Goal: Task Accomplishment & Management: Use online tool/utility

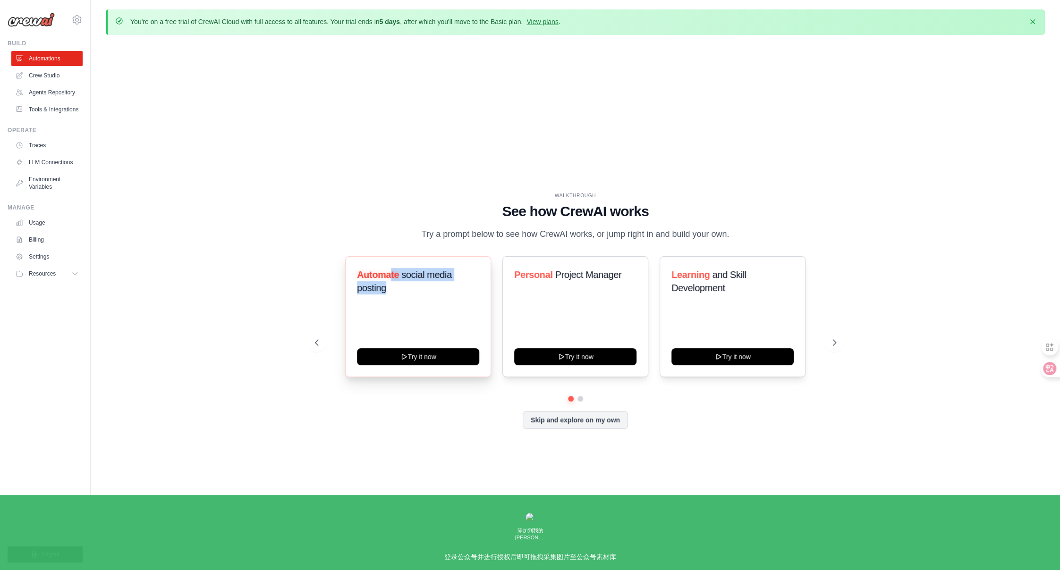
drag, startPoint x: 389, startPoint y: 282, endPoint x: 422, endPoint y: 294, distance: 35.1
click at [422, 294] on h3 "Automate social media posting" at bounding box center [418, 281] width 122 height 26
click at [396, 289] on h3 "Automate social media posting" at bounding box center [418, 281] width 122 height 26
drag, startPoint x: 547, startPoint y: 280, endPoint x: 623, endPoint y: 281, distance: 76.5
click at [623, 281] on h3 "Personal Project Manager" at bounding box center [575, 274] width 122 height 13
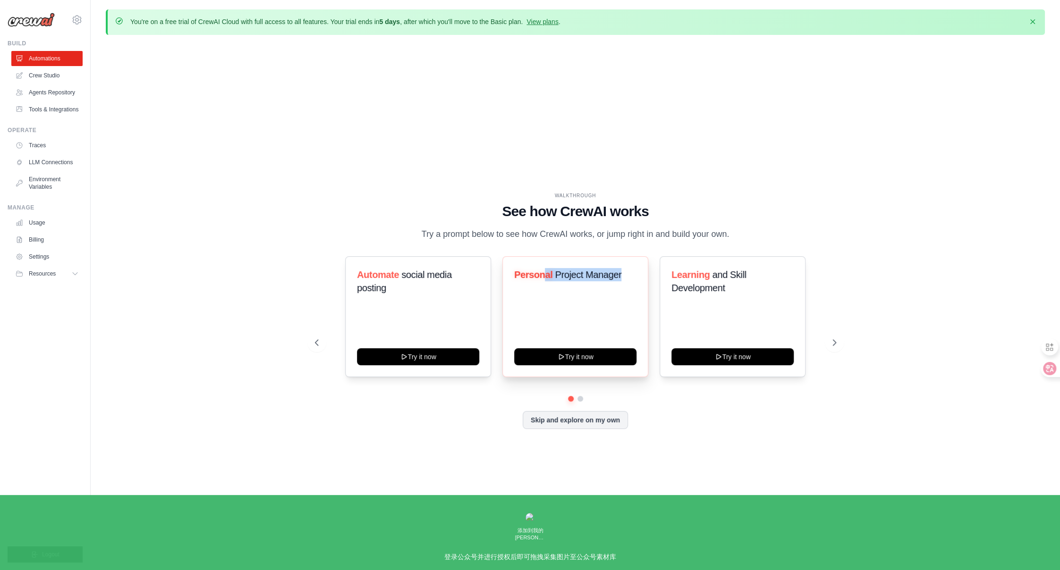
click at [623, 281] on h3 "Personal Project Manager" at bounding box center [575, 274] width 122 height 13
drag, startPoint x: 603, startPoint y: 278, endPoint x: 521, endPoint y: 282, distance: 81.3
click at [521, 281] on h3 "Personal Project Manager" at bounding box center [575, 274] width 122 height 13
click at [596, 280] on span "Project Manager" at bounding box center [588, 275] width 67 height 10
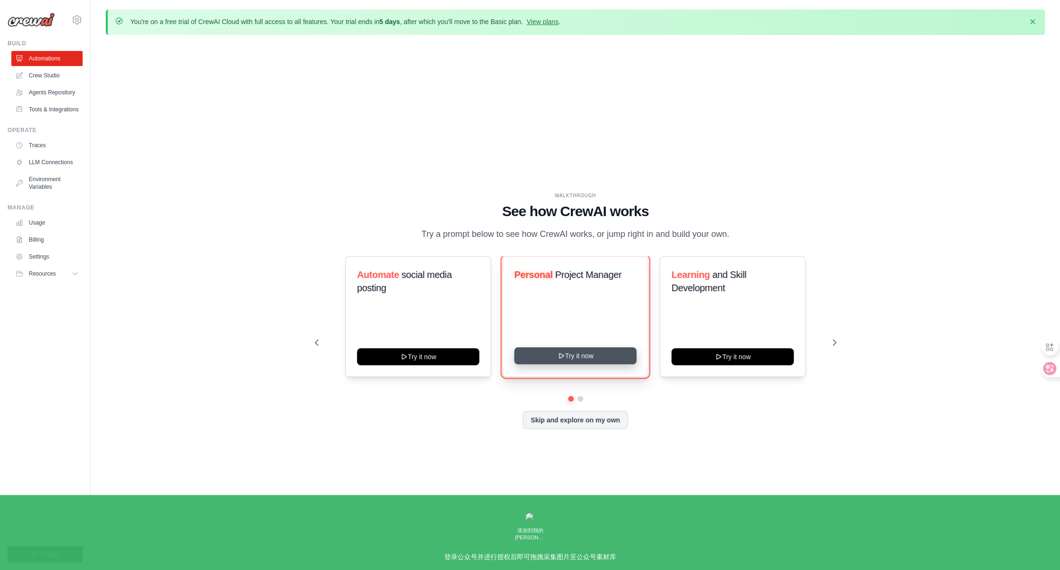
click at [570, 363] on button "Try it now" at bounding box center [575, 356] width 122 height 17
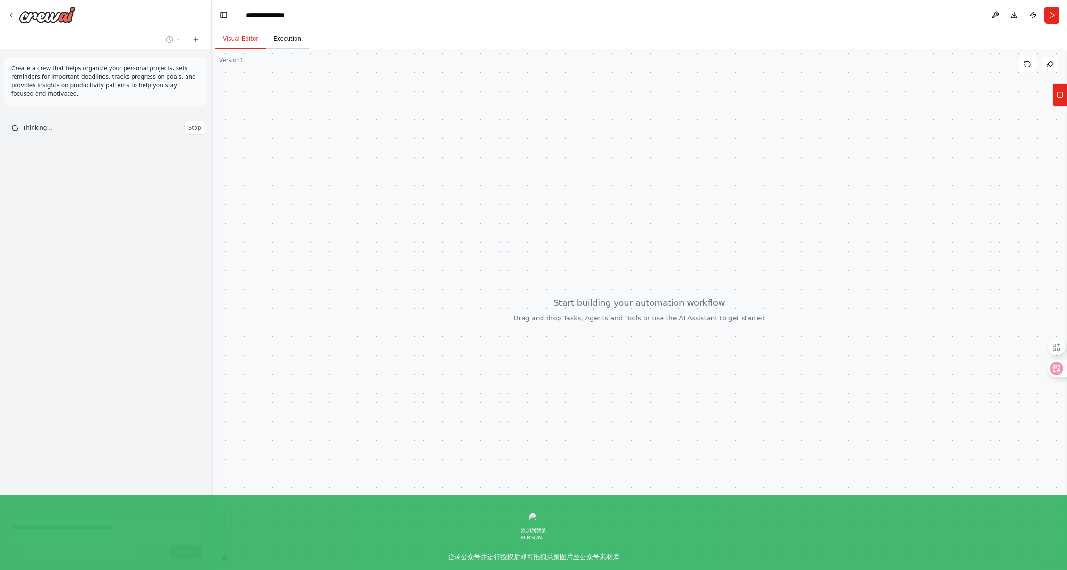
click at [284, 44] on button "Execution" at bounding box center [287, 39] width 43 height 20
click at [254, 41] on button "Visual Editor" at bounding box center [240, 39] width 51 height 20
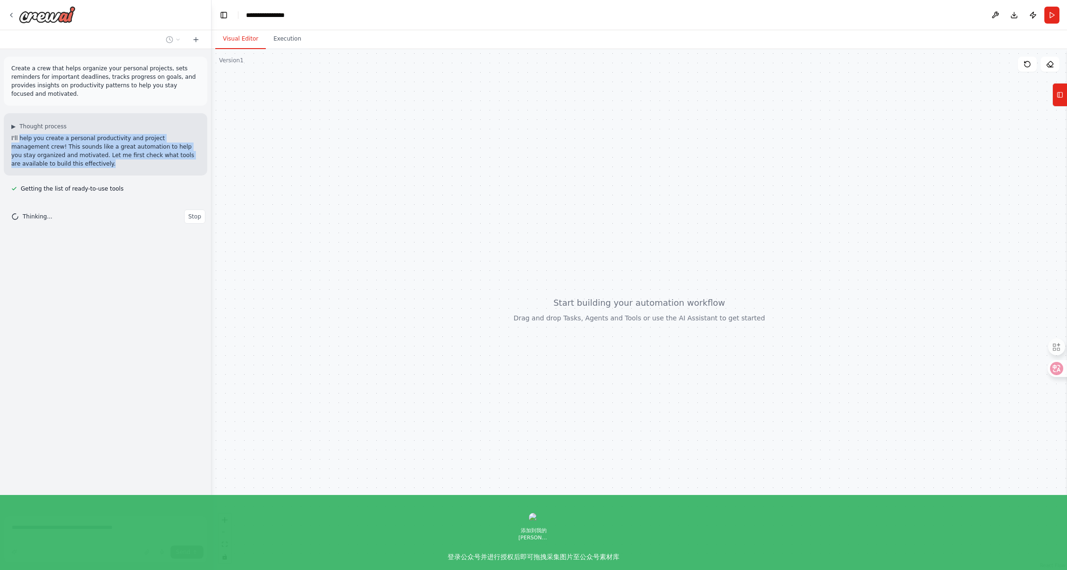
drag, startPoint x: 76, startPoint y: 142, endPoint x: 77, endPoint y: 170, distance: 27.4
click at [77, 170] on div "▶ Thought process I'll help you create a personal productivity and project mana…" at bounding box center [106, 144] width 204 height 62
click at [73, 154] on p "I'll help you create a personal productivity and project management crew! This …" at bounding box center [105, 151] width 188 height 34
drag, startPoint x: 56, startPoint y: 135, endPoint x: 57, endPoint y: 163, distance: 28.4
click at [57, 163] on p "I'll help you create a personal productivity and project management crew! This …" at bounding box center [105, 151] width 188 height 34
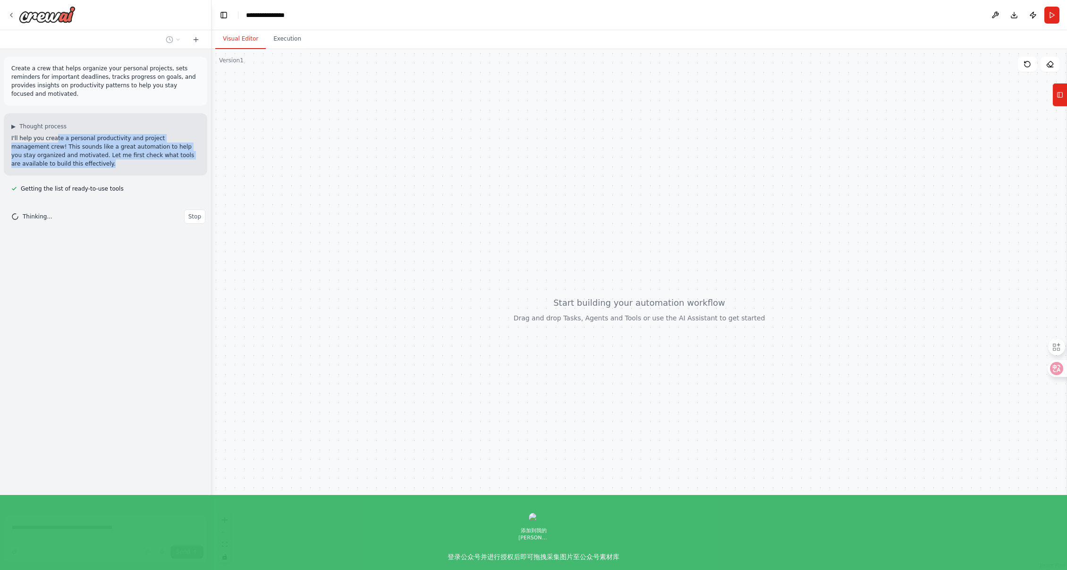
click at [58, 145] on p "I'll help you create a personal productivity and project management crew! This …" at bounding box center [105, 151] width 188 height 34
drag, startPoint x: 50, startPoint y: 137, endPoint x: 57, endPoint y: 170, distance: 34.2
click at [57, 170] on div "▶ Thought process I'll help you create a personal productivity and project mana…" at bounding box center [106, 144] width 204 height 62
click at [63, 161] on p "I'll help you create a personal productivity and project management crew! This …" at bounding box center [105, 151] width 188 height 34
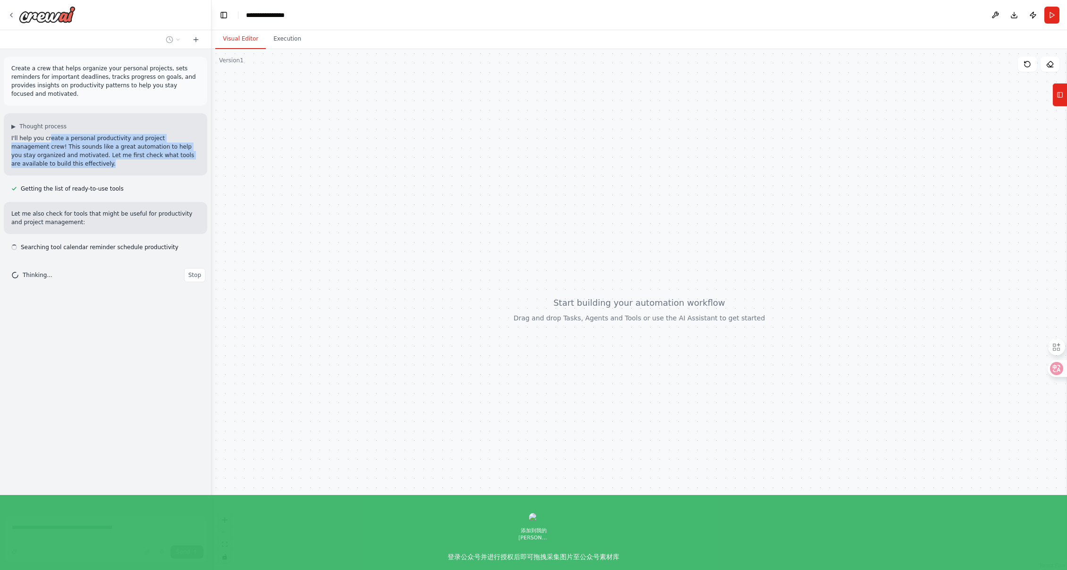
click at [64, 160] on p "I'll help you create a personal productivity and project management crew! This …" at bounding box center [105, 151] width 188 height 34
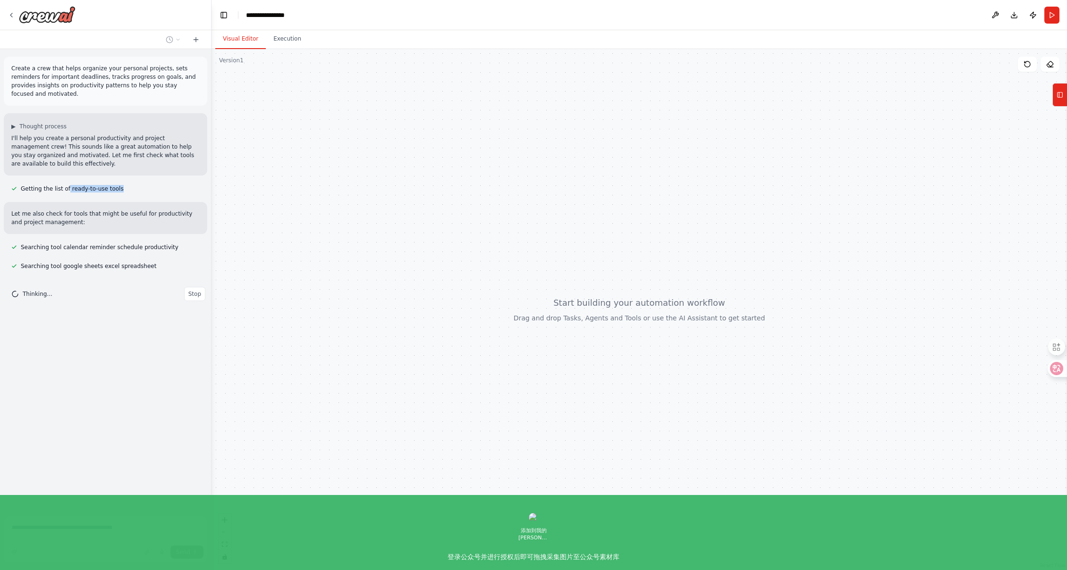
drag, startPoint x: 68, startPoint y: 188, endPoint x: 166, endPoint y: 192, distance: 98.8
click at [166, 192] on div "Getting the list of ready-to-use tools" at bounding box center [106, 188] width 204 height 11
click at [140, 190] on div "Getting the list of ready-to-use tools" at bounding box center [106, 188] width 204 height 11
drag, startPoint x: 128, startPoint y: 190, endPoint x: 41, endPoint y: 187, distance: 87.0
click at [41, 187] on div "Getting the list of ready-to-use tools" at bounding box center [106, 188] width 204 height 11
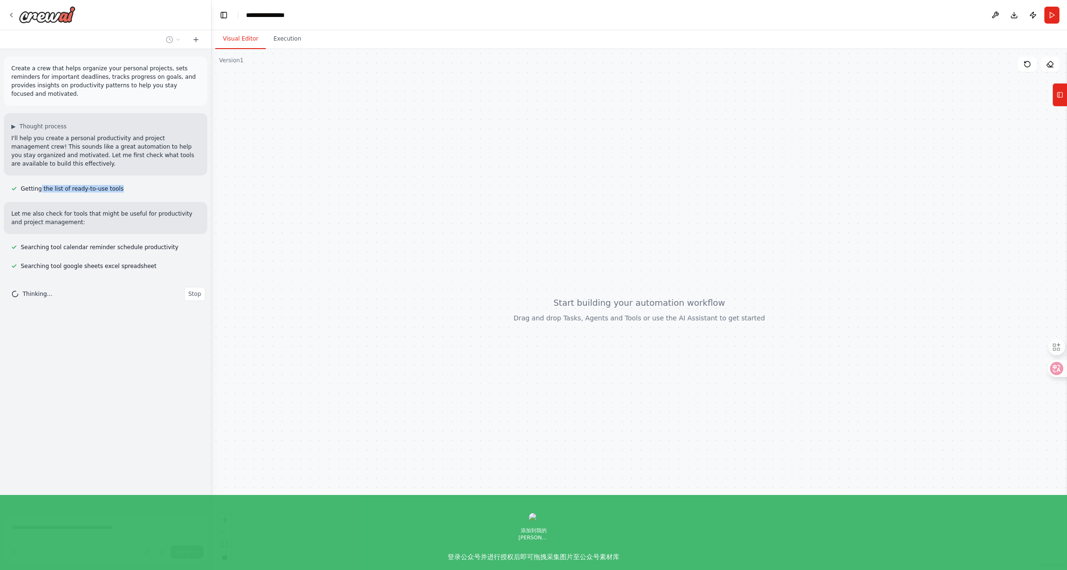
click at [75, 187] on span "Getting the list of ready-to-use tools" at bounding box center [72, 189] width 103 height 8
drag, startPoint x: 43, startPoint y: 187, endPoint x: 156, endPoint y: 192, distance: 113.9
click at [159, 192] on div "Getting the list of ready-to-use tools" at bounding box center [106, 188] width 204 height 11
click at [152, 191] on div "Getting the list of ready-to-use tools" at bounding box center [106, 188] width 204 height 11
drag, startPoint x: 131, startPoint y: 191, endPoint x: 57, endPoint y: 187, distance: 74.7
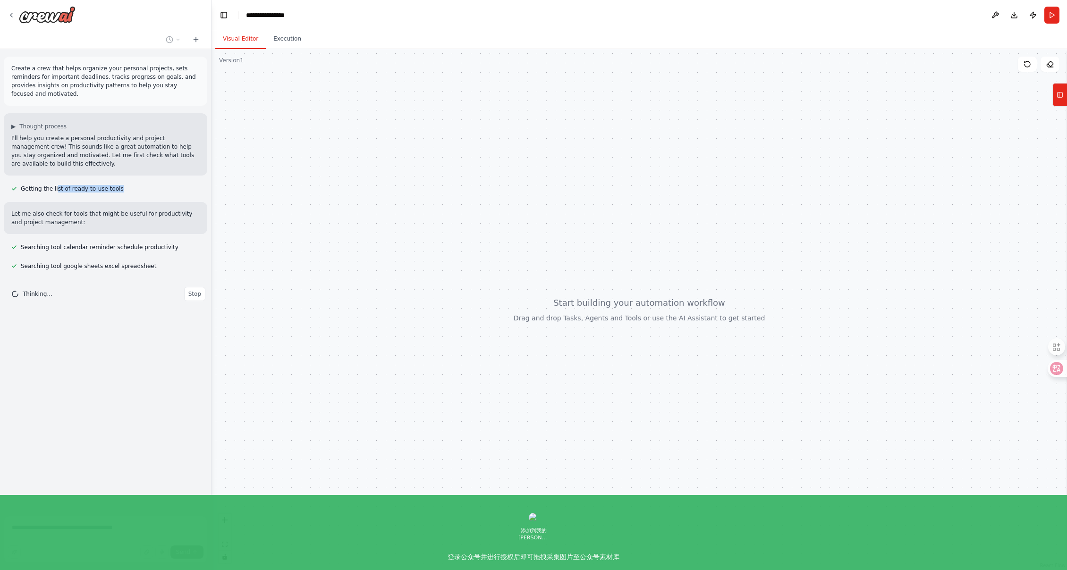
click at [57, 187] on div "Getting the list of ready-to-use tools" at bounding box center [106, 188] width 204 height 11
click at [67, 187] on span "Getting the list of ready-to-use tools" at bounding box center [72, 189] width 103 height 8
drag, startPoint x: 53, startPoint y: 188, endPoint x: 161, endPoint y: 189, distance: 107.7
click at [161, 189] on div "Getting the list of ready-to-use tools" at bounding box center [106, 188] width 204 height 11
click at [142, 189] on div "Getting the list of ready-to-use tools" at bounding box center [106, 188] width 204 height 11
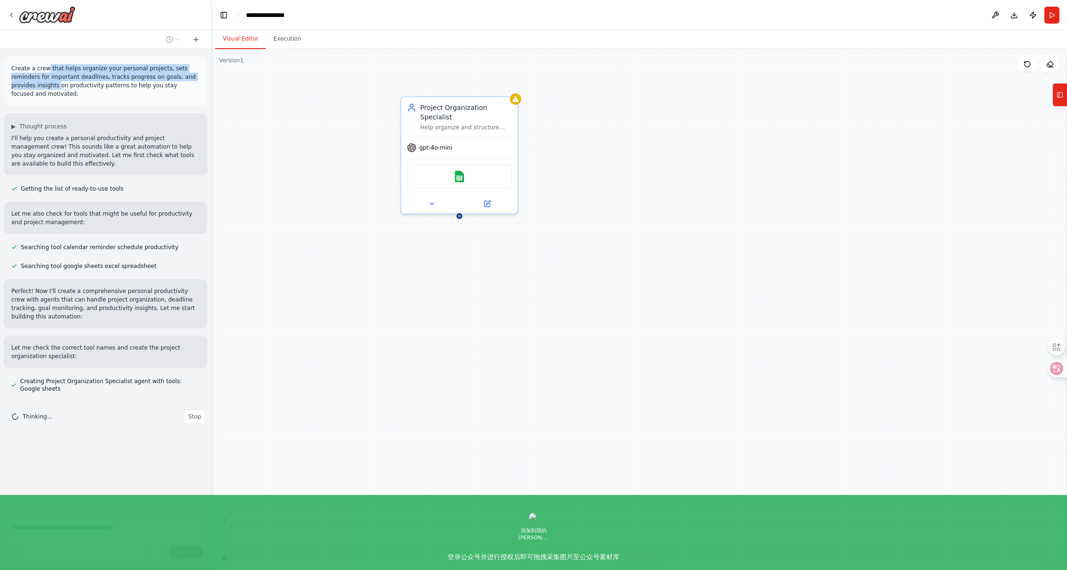
drag, startPoint x: 47, startPoint y: 66, endPoint x: 59, endPoint y: 89, distance: 26.6
click at [59, 89] on p "Create a crew that helps organize your personal projects, sets reminders for im…" at bounding box center [105, 81] width 188 height 34
click at [61, 80] on p "Create a crew that helps organize your personal projects, sets reminders for im…" at bounding box center [105, 81] width 188 height 34
drag, startPoint x: 62, startPoint y: 71, endPoint x: 64, endPoint y: 96, distance: 24.6
click at [64, 96] on p "Create a crew that helps organize your personal projects, sets reminders for im…" at bounding box center [105, 81] width 188 height 34
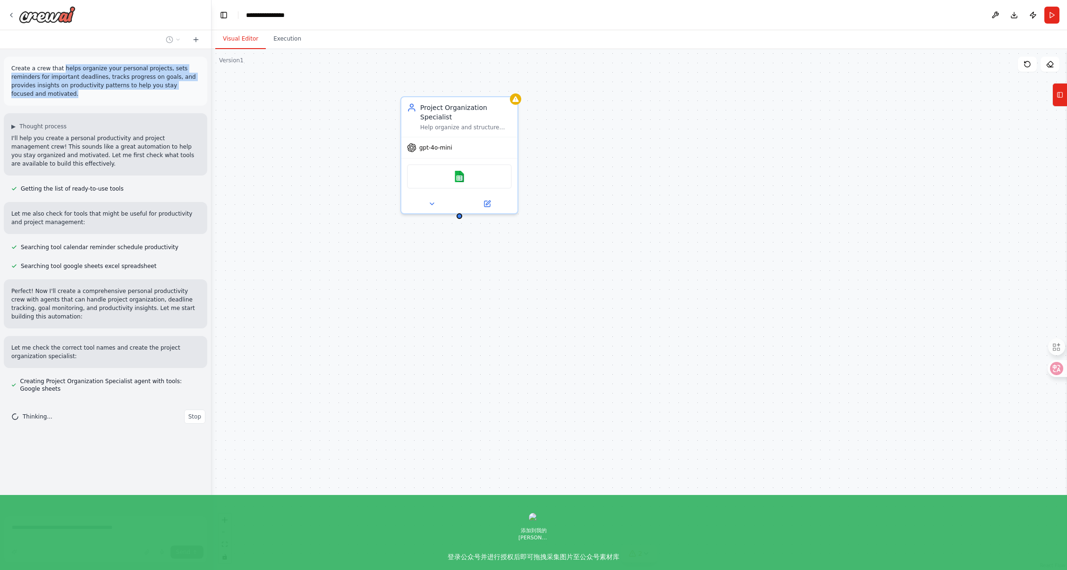
click at [65, 66] on p "Create a crew that helps organize your personal projects, sets reminders for im…" at bounding box center [105, 81] width 188 height 34
drag, startPoint x: 57, startPoint y: 71, endPoint x: 64, endPoint y: 88, distance: 18.6
click at [64, 88] on p "Create a crew that helps organize your personal projects, sets reminders for im…" at bounding box center [105, 81] width 188 height 34
click at [68, 79] on p "Create a crew that helps organize your personal projects, sets reminders for im…" at bounding box center [105, 81] width 188 height 34
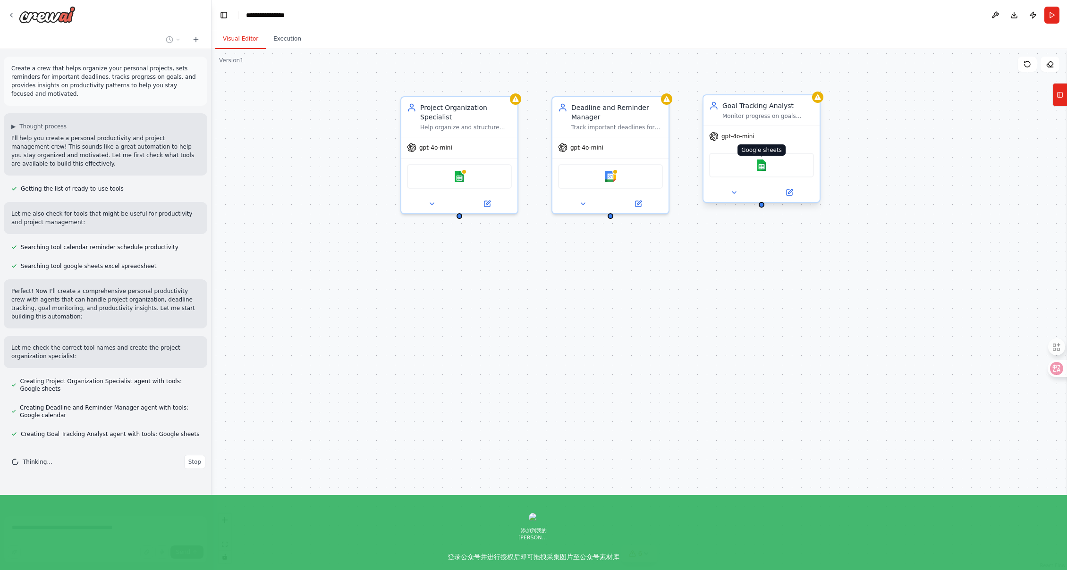
click at [762, 170] on img at bounding box center [761, 165] width 11 height 11
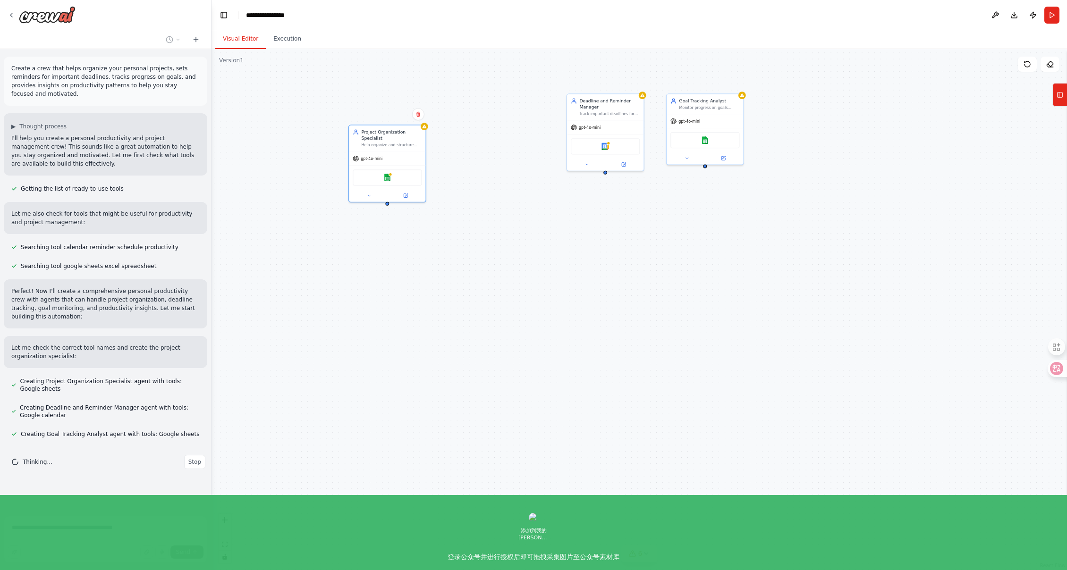
drag, startPoint x: 531, startPoint y: 131, endPoint x: 446, endPoint y: 204, distance: 112.5
click at [408, 165] on div "gpt-4o-mini Google sheets" at bounding box center [387, 177] width 77 height 51
click at [462, 235] on div "Project Organization Specialist Help organize and structure personal projects b…" at bounding box center [640, 309] width 856 height 521
drag, startPoint x: 382, startPoint y: 204, endPoint x: 388, endPoint y: 218, distance: 14.6
click at [388, 218] on div "Project Organization Specialist Help organize and structure personal projects b…" at bounding box center [640, 309] width 856 height 521
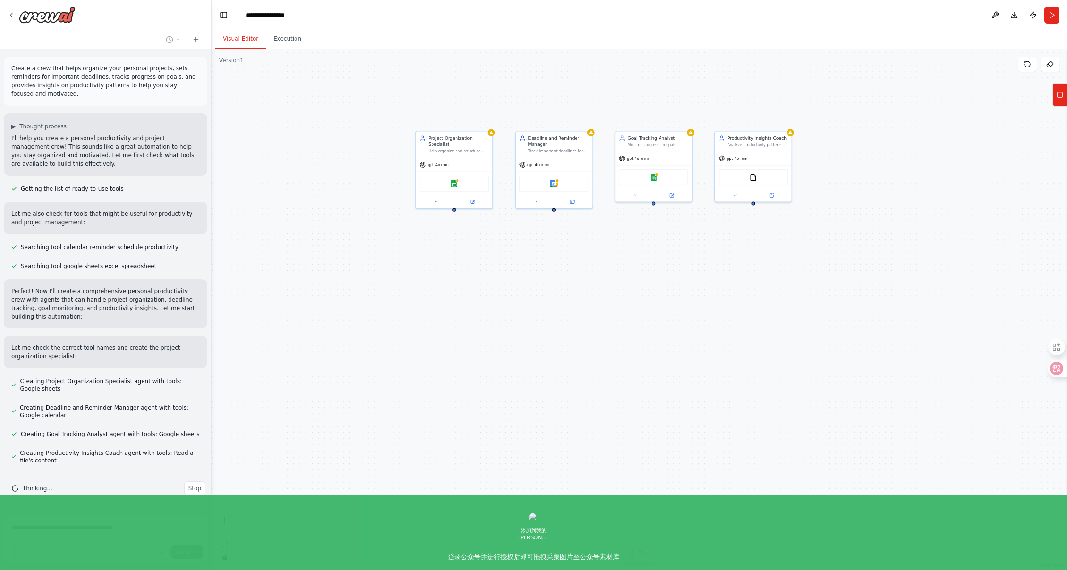
drag, startPoint x: 387, startPoint y: 215, endPoint x: 399, endPoint y: 240, distance: 27.2
click at [329, 239] on div "Project Organization Specialist Help organize and structure personal projects b…" at bounding box center [640, 309] width 856 height 521
click at [612, 247] on div "Project Organization Specialist Help organize and structure personal projects b…" at bounding box center [640, 309] width 856 height 521
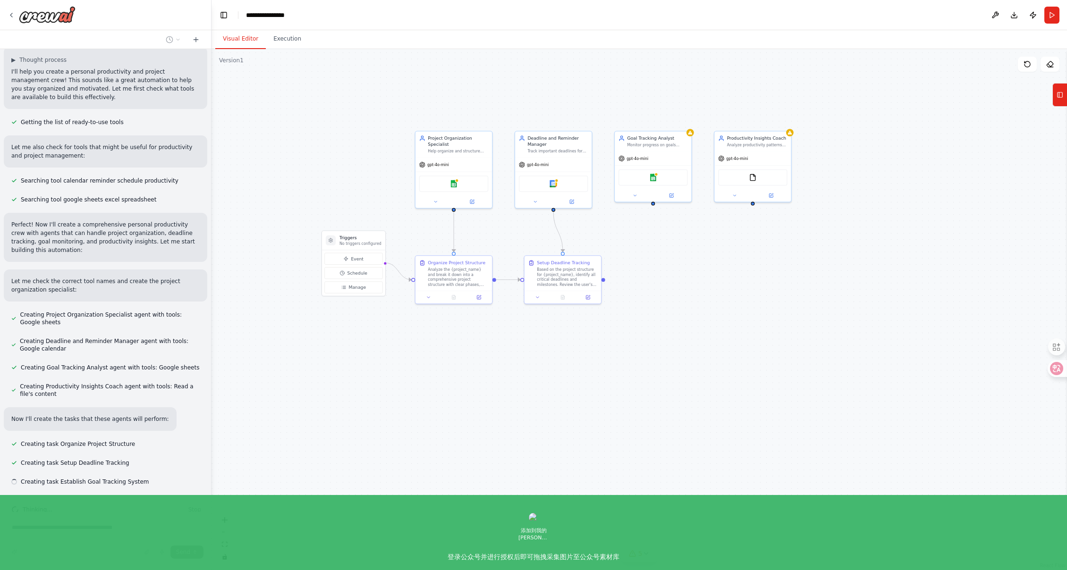
scroll to position [85, 0]
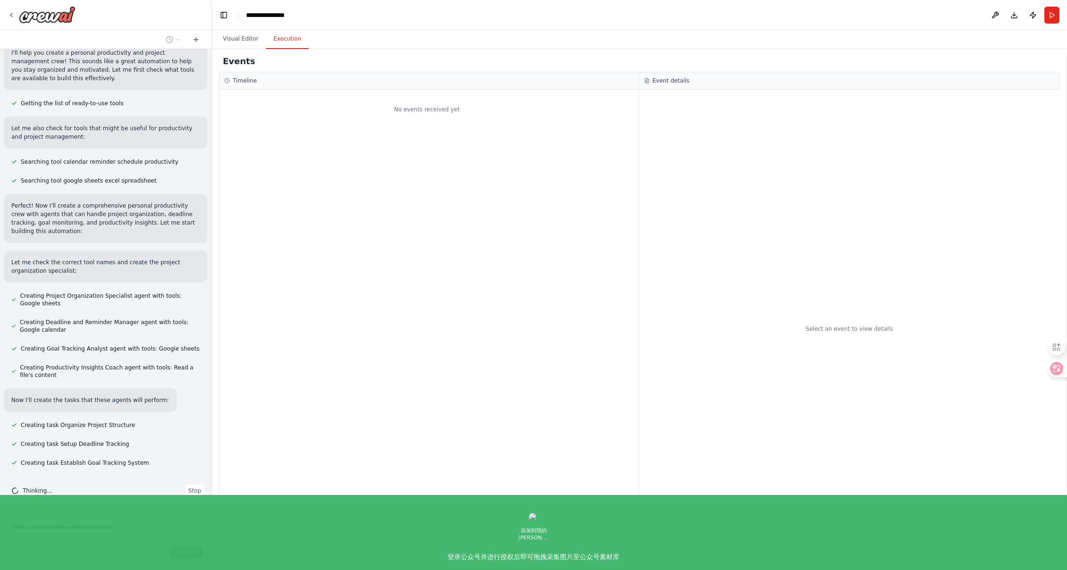
click at [289, 37] on button "Execution" at bounding box center [287, 39] width 43 height 20
click at [234, 43] on button "Visual Editor" at bounding box center [240, 39] width 51 height 20
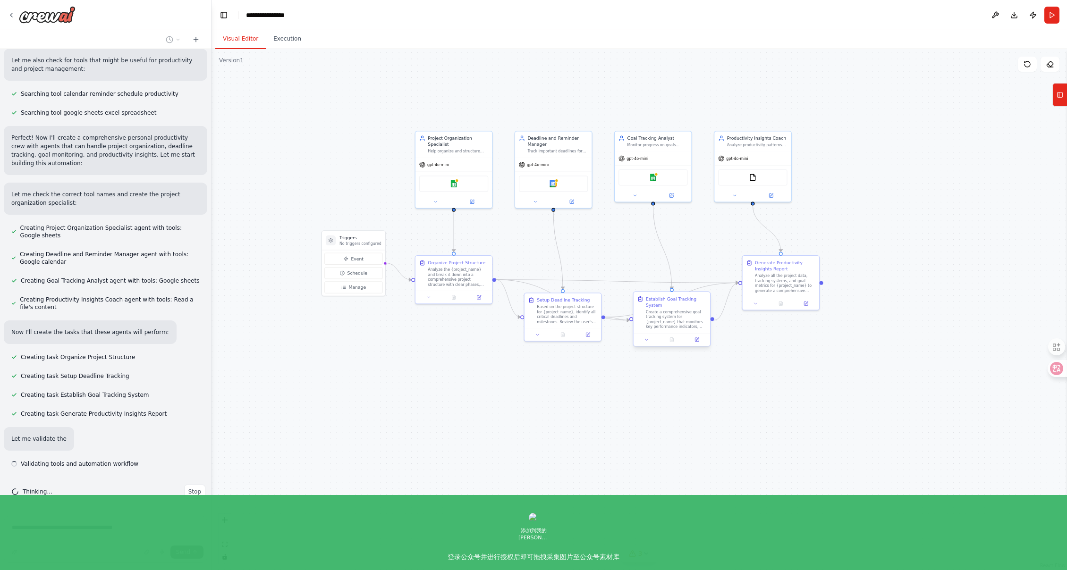
scroll to position [154, 0]
drag, startPoint x: 664, startPoint y: 317, endPoint x: 682, endPoint y: 376, distance: 62.0
click at [682, 376] on div "Create a comprehensive goal tracking system for {project_name} that monitors ke…" at bounding box center [695, 376] width 60 height 20
click at [663, 397] on icon at bounding box center [665, 395] width 5 height 5
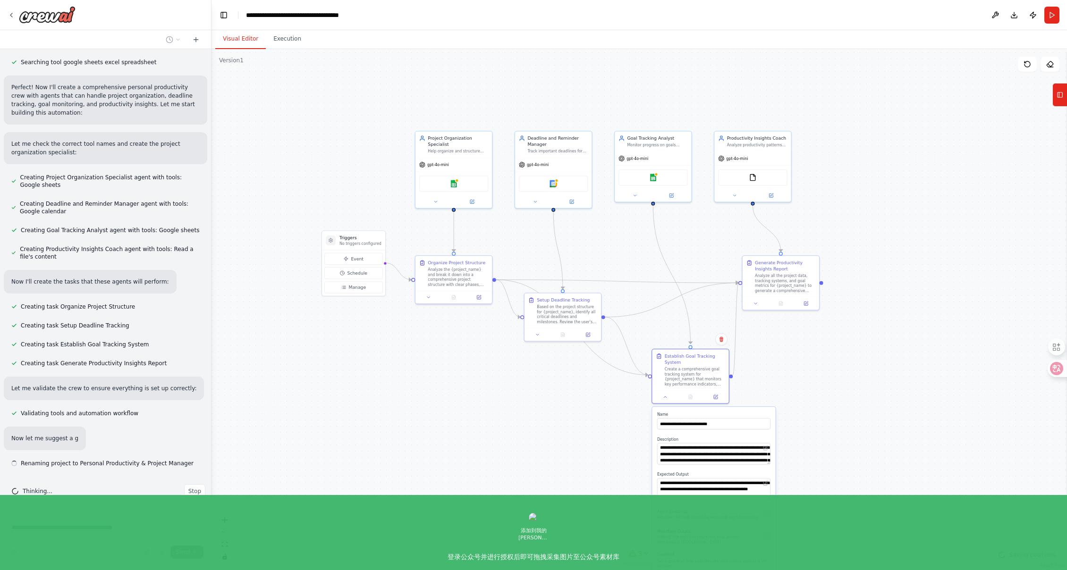
scroll to position [204, 0]
click at [925, 381] on div ".deletable-edge-delete-btn { width: 20px; height: 20px; border: 0px solid #ffff…" at bounding box center [640, 309] width 856 height 521
click at [834, 368] on div ".deletable-edge-delete-btn { width: 20px; height: 20px; border: 0px solid #ffff…" at bounding box center [640, 309] width 856 height 521
click at [671, 396] on button at bounding box center [665, 396] width 21 height 8
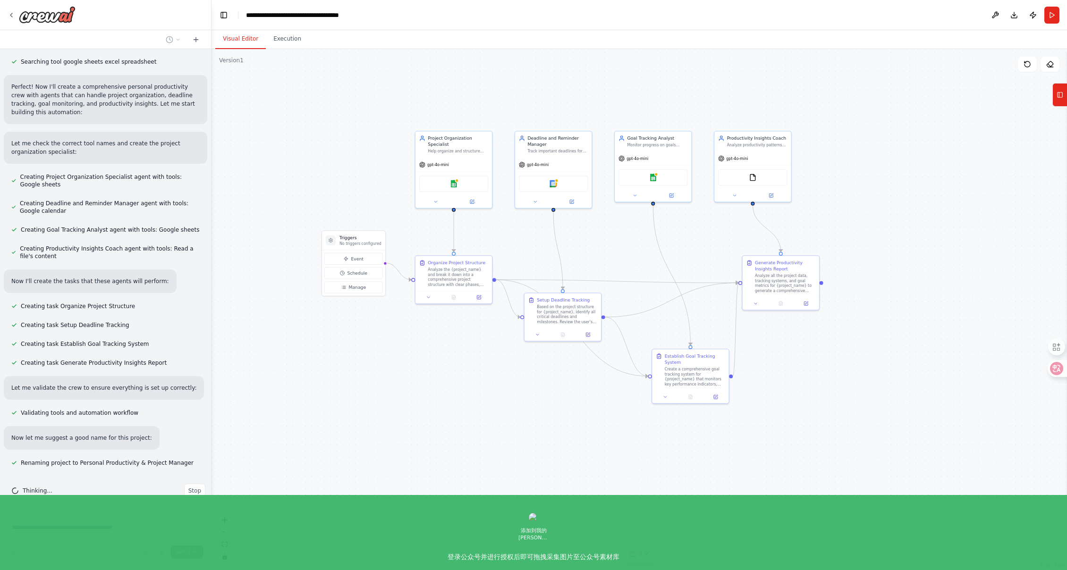
click at [901, 365] on div ".deletable-edge-delete-btn { width: 20px; height: 20px; border: 0px solid #ffff…" at bounding box center [640, 309] width 856 height 521
drag, startPoint x: 782, startPoint y: 274, endPoint x: 823, endPoint y: 286, distance: 42.6
click at [823, 286] on div "Analyze all the project data, tracking systems, and goal metrics for {project_n…" at bounding box center [826, 292] width 60 height 20
click at [864, 204] on div ".deletable-edge-delete-btn { width: 20px; height: 20px; border: 0px solid #ffff…" at bounding box center [640, 309] width 856 height 521
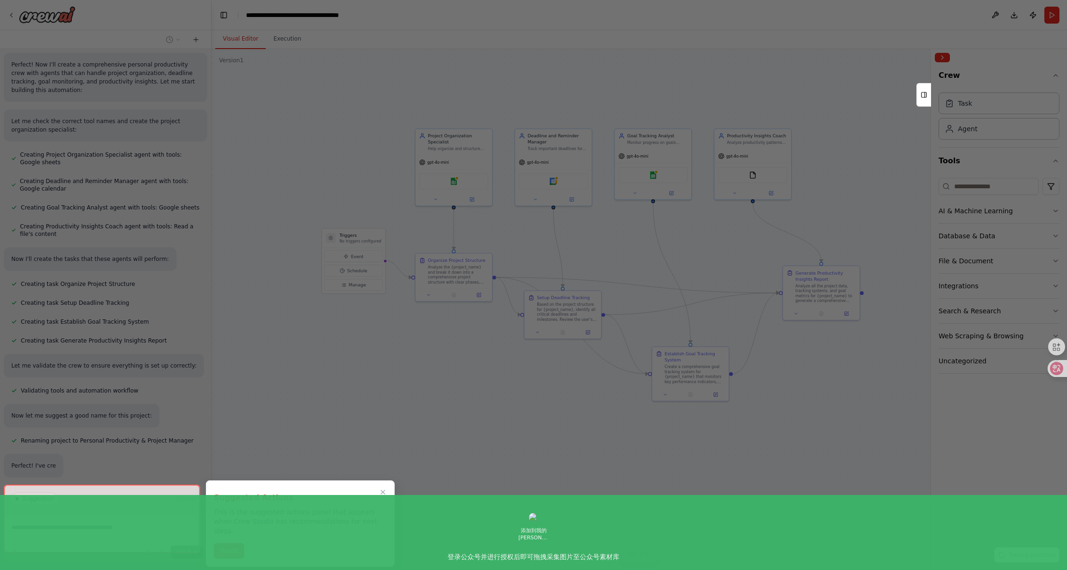
scroll to position [227, 0]
click at [554, 321] on div at bounding box center [533, 285] width 1067 height 570
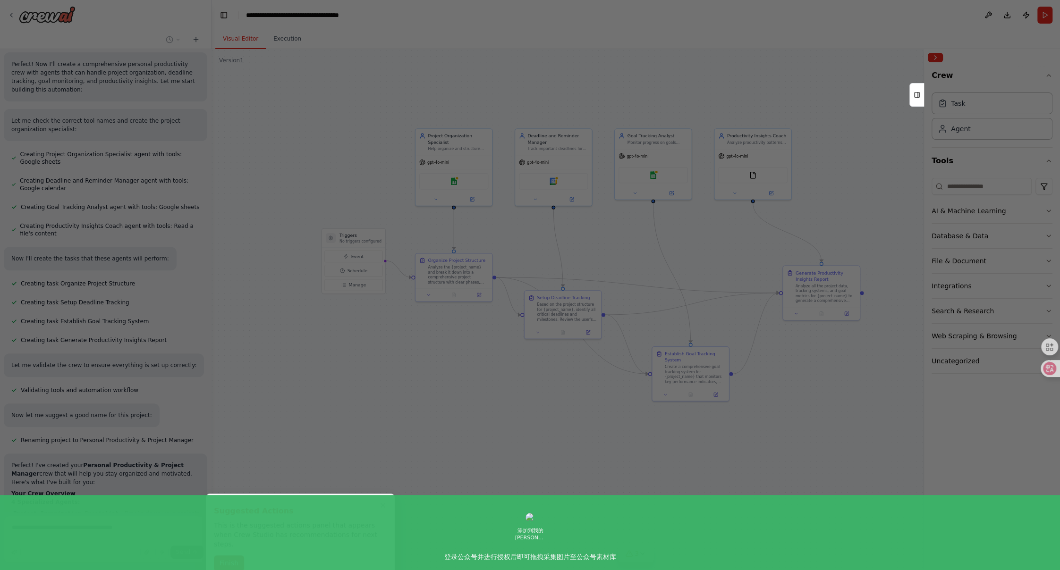
click at [229, 556] on button "Finish" at bounding box center [229, 564] width 30 height 16
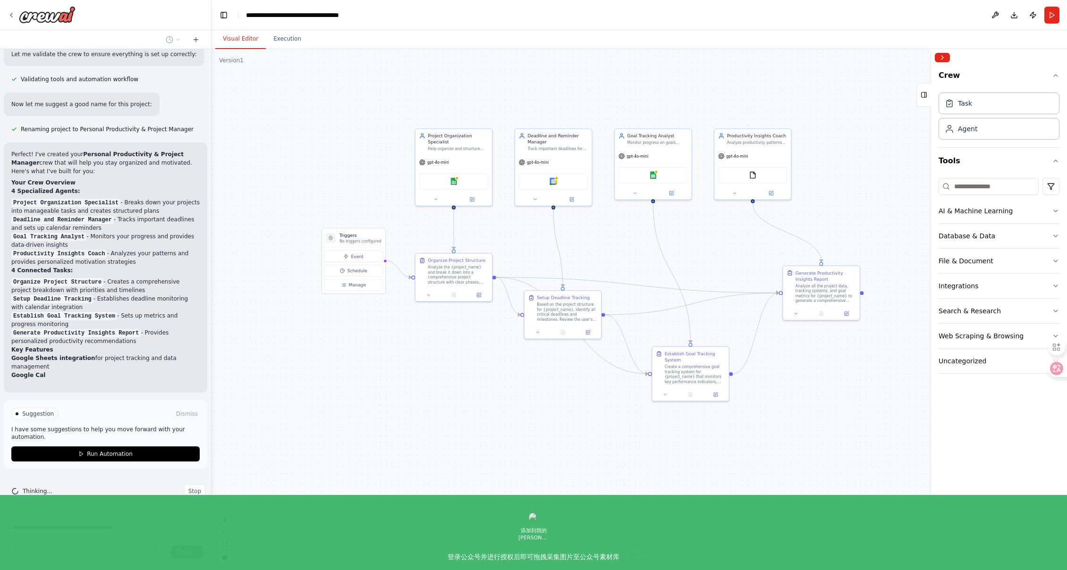
click at [868, 422] on div ".deletable-edge-delete-btn { width: 20px; height: 20px; border: 0px solid #ffff…" at bounding box center [640, 309] width 856 height 521
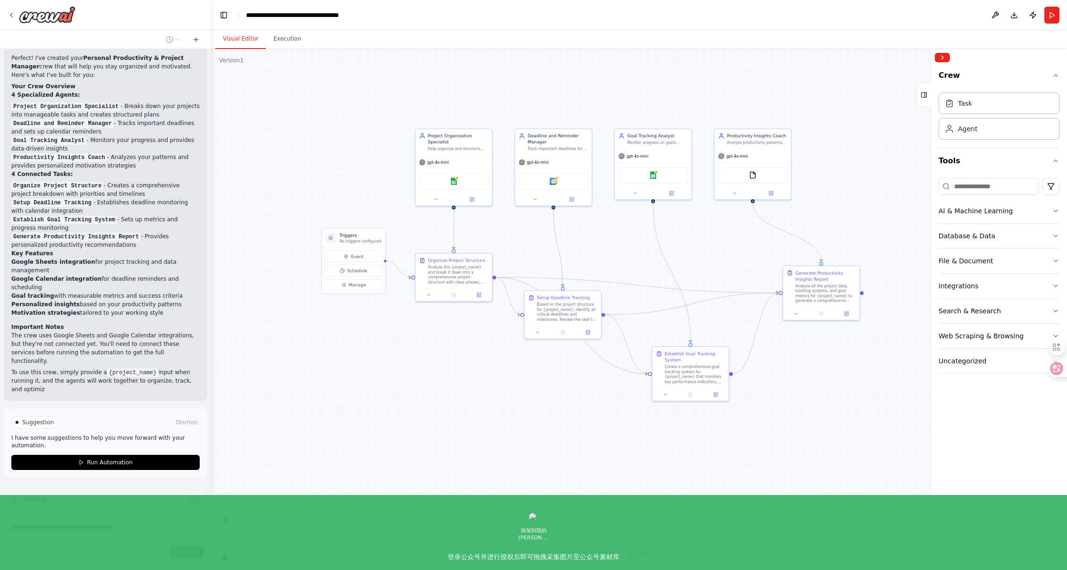
scroll to position [643, 0]
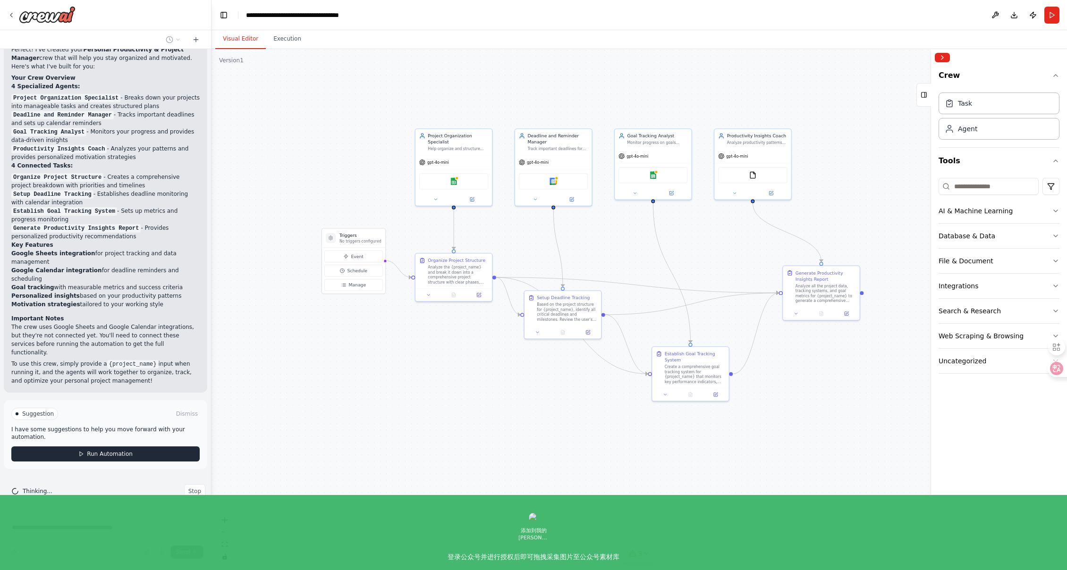
click at [112, 455] on span "Run Automation" at bounding box center [110, 455] width 46 height 8
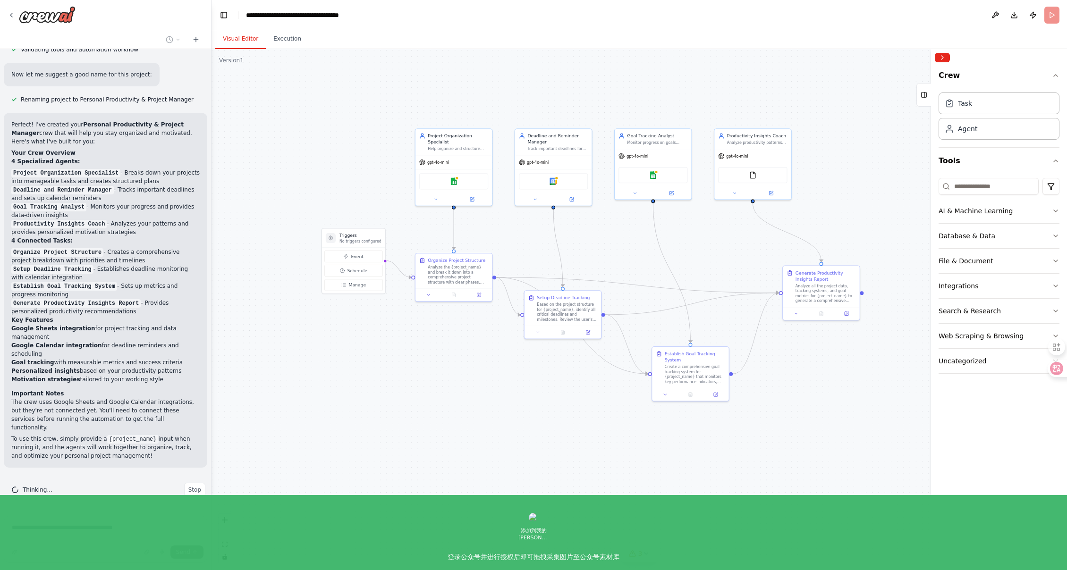
scroll to position [567, 0]
click at [301, 388] on body "Create a crew that helps organize your personal projects, sets reminders for im…" at bounding box center [533, 285] width 1067 height 570
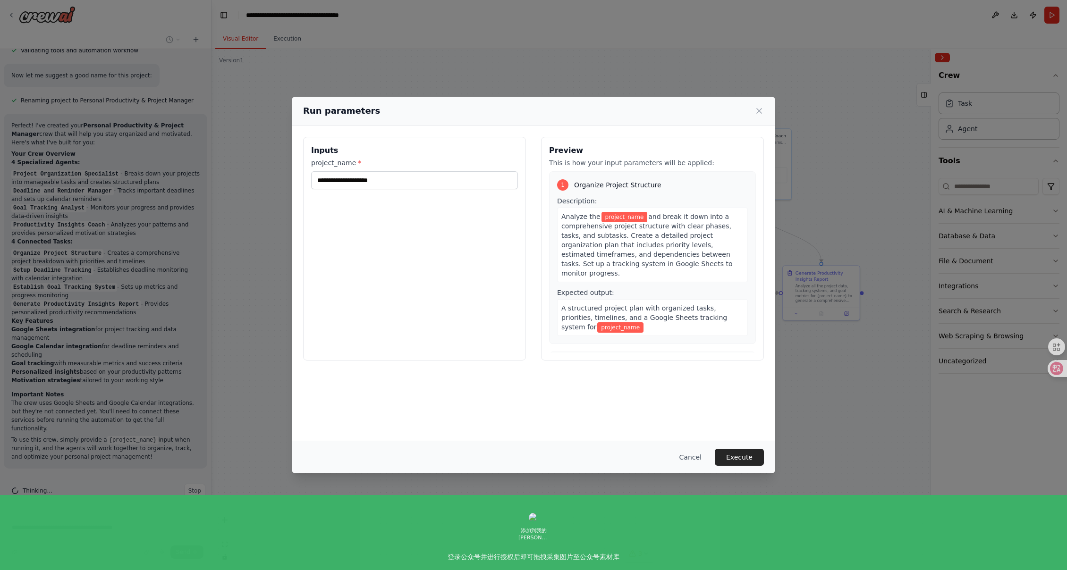
click at [423, 195] on div "Inputs project_name *" at bounding box center [414, 249] width 223 height 224
click at [428, 185] on input "project_name *" at bounding box center [414, 180] width 207 height 18
click at [373, 258] on div "Inputs project_name * ****" at bounding box center [414, 249] width 223 height 224
drag, startPoint x: 426, startPoint y: 181, endPoint x: 302, endPoint y: 173, distance: 123.5
click at [302, 173] on div "Inputs project_name * **** Preview This is how your input parameters will be ap…" at bounding box center [534, 249] width 484 height 247
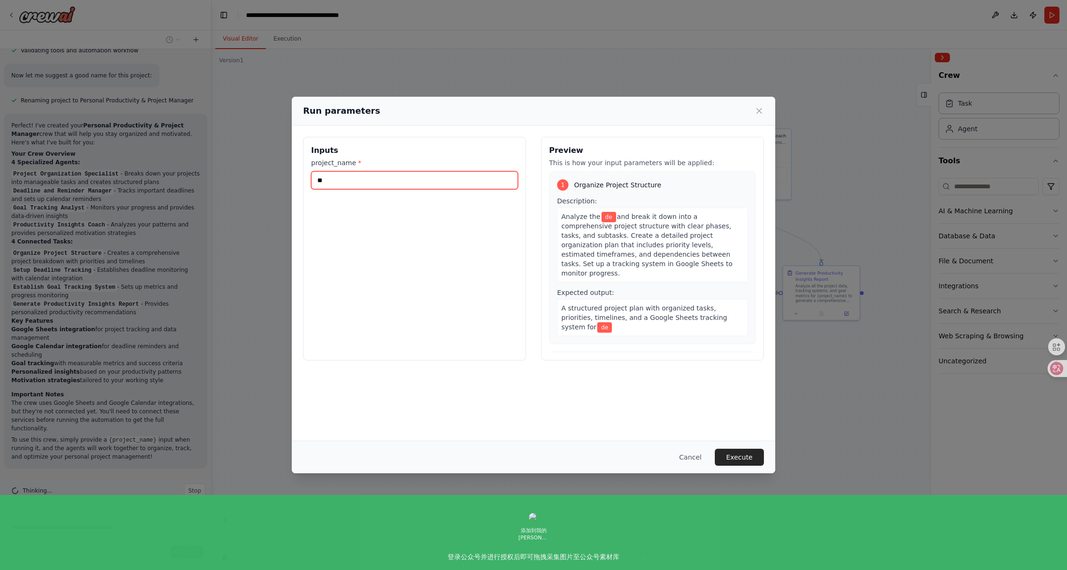
type input "*"
click at [328, 180] on input "*******" at bounding box center [414, 180] width 207 height 18
click at [611, 260] on span "and break it down into a comprehensive project structure with clear phases, tas…" at bounding box center [647, 245] width 171 height 64
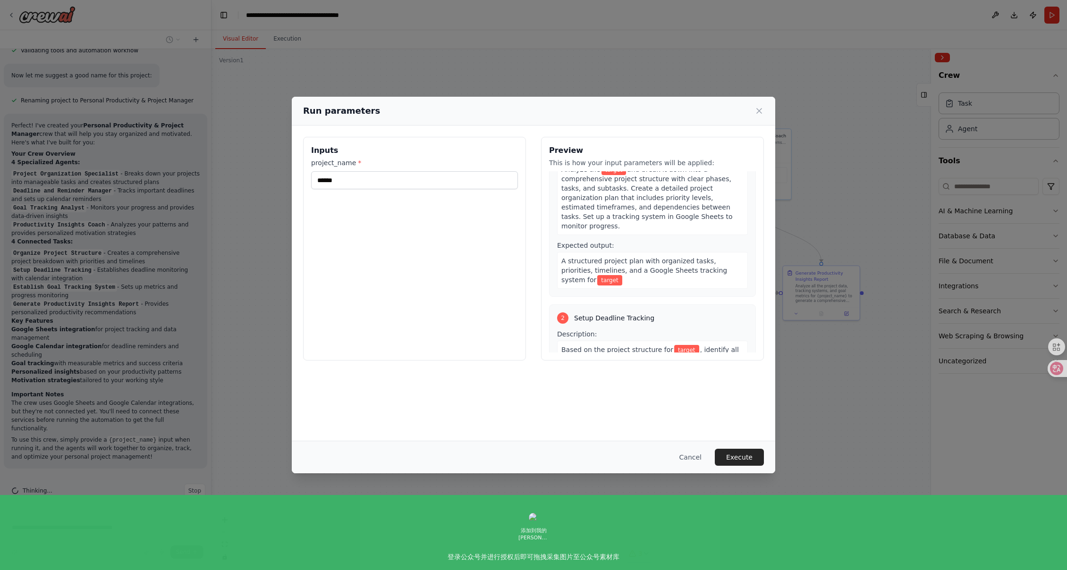
scroll to position [189, 0]
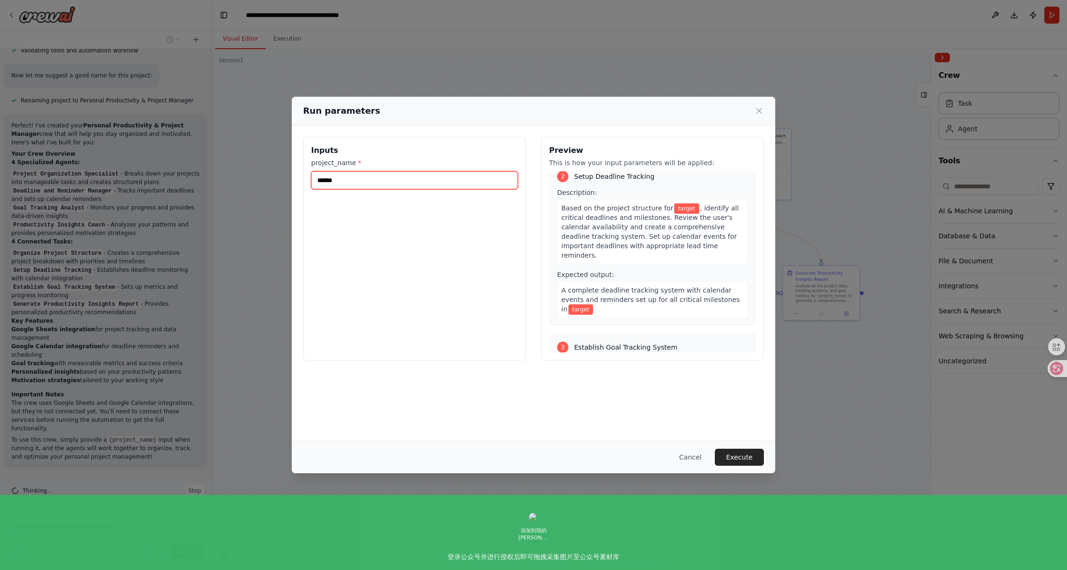
click at [415, 186] on input "******" at bounding box center [414, 180] width 207 height 18
type input "*******"
click at [675, 260] on div "Based on the project structure for targetA , identify all critical deadlines an…" at bounding box center [652, 231] width 191 height 65
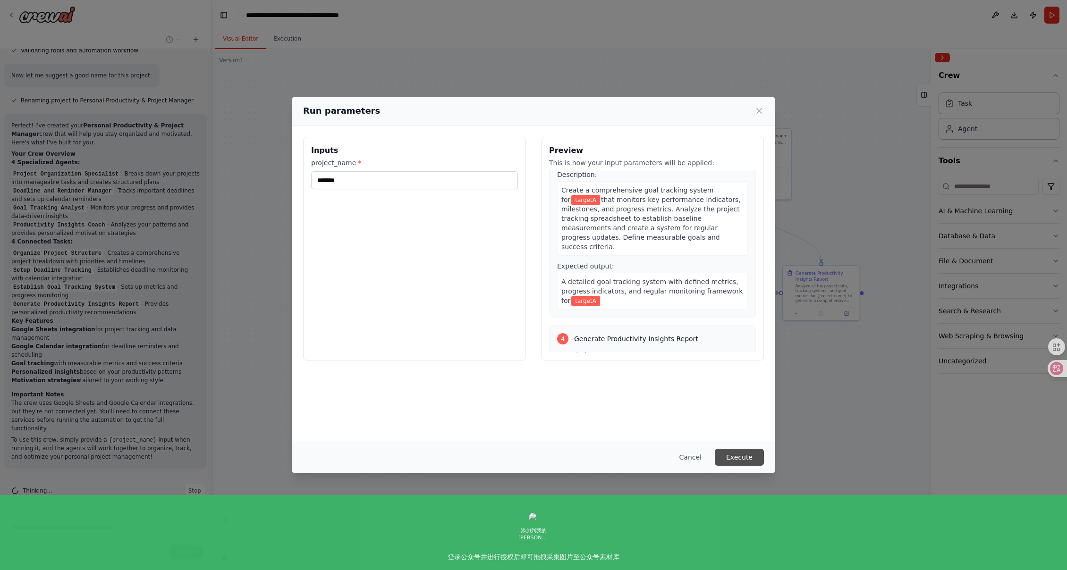
click at [730, 455] on button "Execute" at bounding box center [739, 457] width 49 height 17
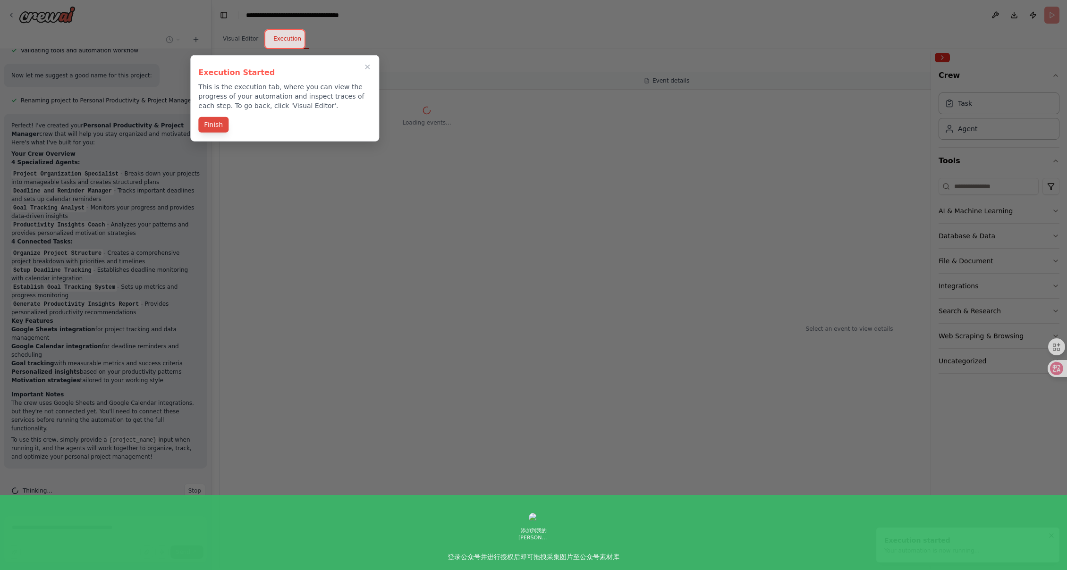
click at [210, 127] on button "Finish" at bounding box center [213, 125] width 30 height 16
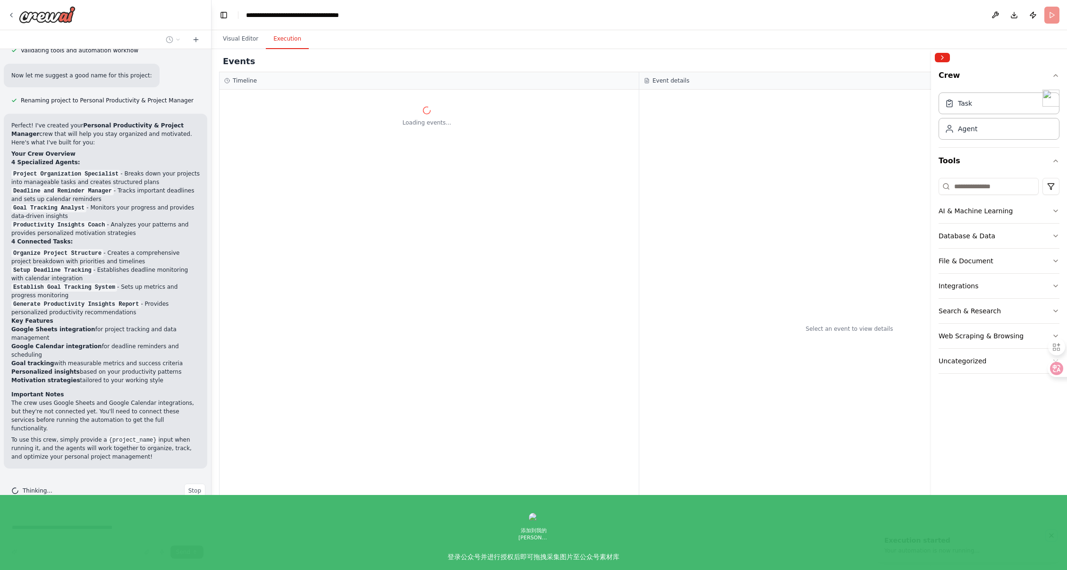
click at [1055, 537] on icon "Notifications (F8)" at bounding box center [1052, 536] width 8 height 8
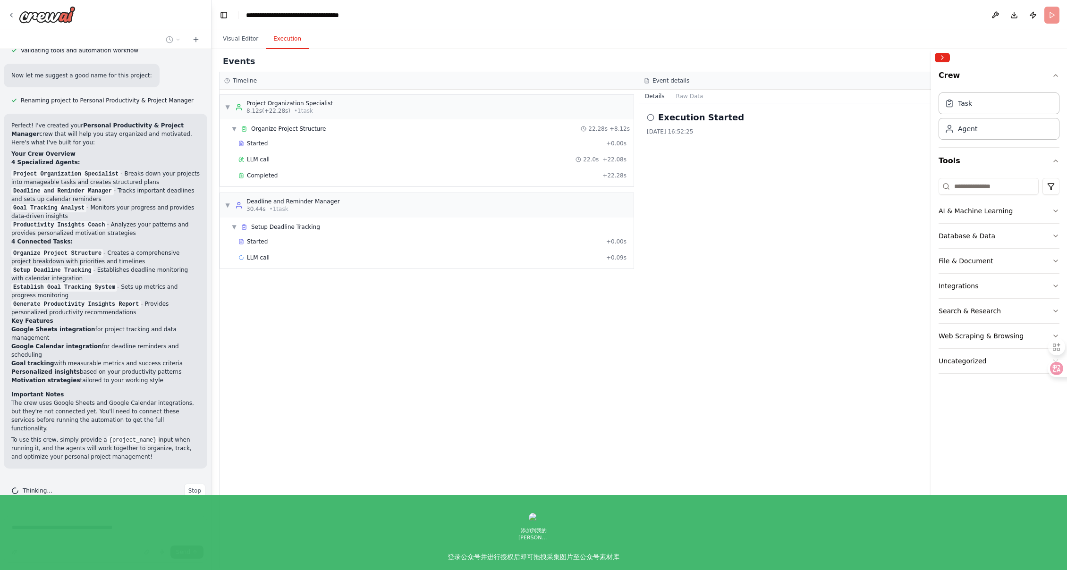
click at [363, 307] on div "▼ Project Organization Specialist 8.12s (+22.28s) • 1 task ▼ Organize Project S…" at bounding box center [429, 329] width 419 height 479
click at [423, 419] on div "▼ Project Organization Specialist 8.12s (+22.28s) • 1 task ▼ Organize Project S…" at bounding box center [429, 329] width 419 height 479
click at [687, 90] on button "Raw Data" at bounding box center [690, 96] width 39 height 13
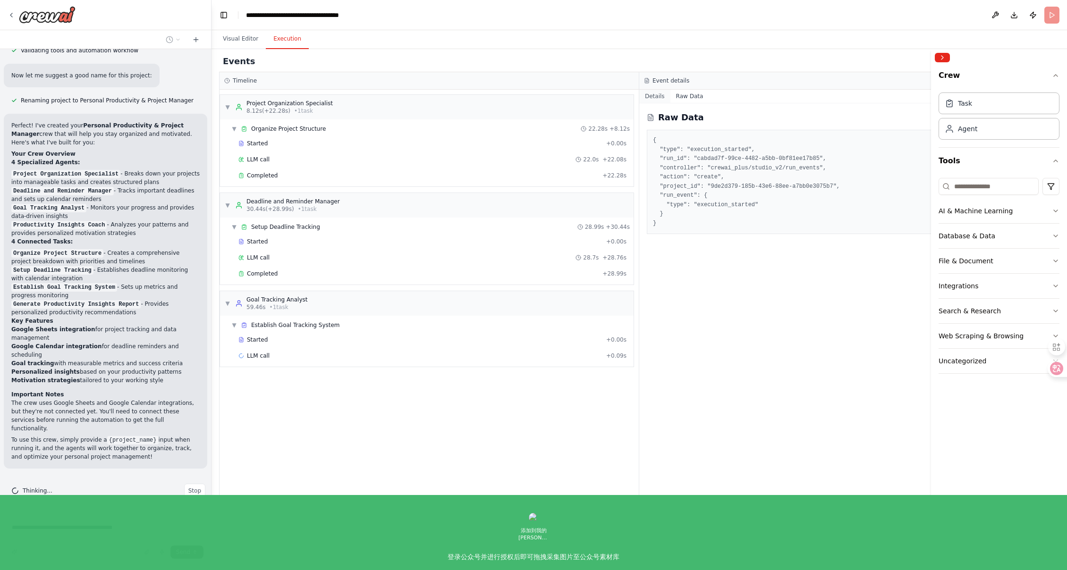
click at [659, 94] on button "Details" at bounding box center [654, 96] width 31 height 13
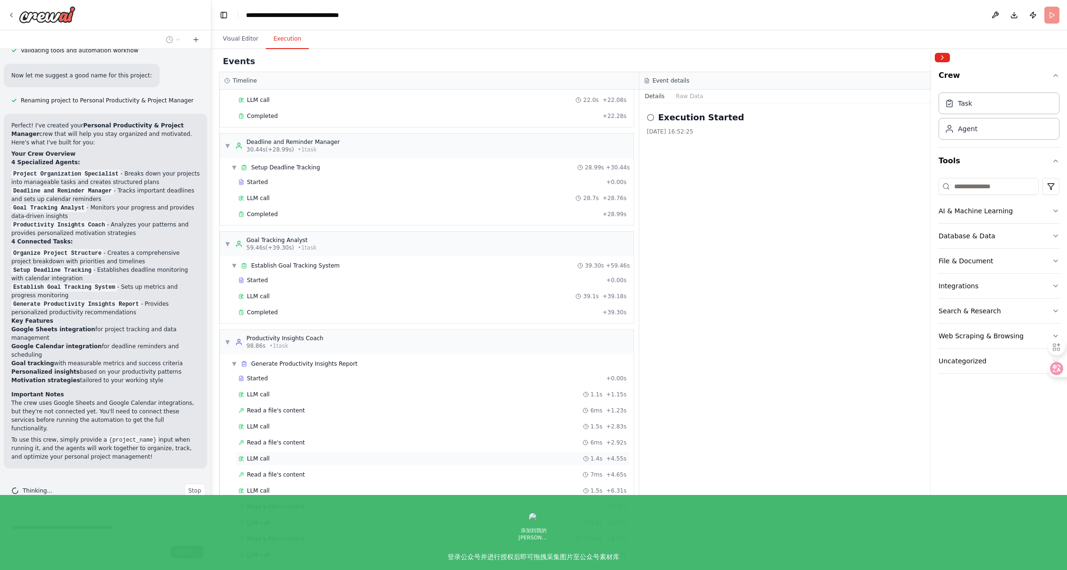
scroll to position [91, 0]
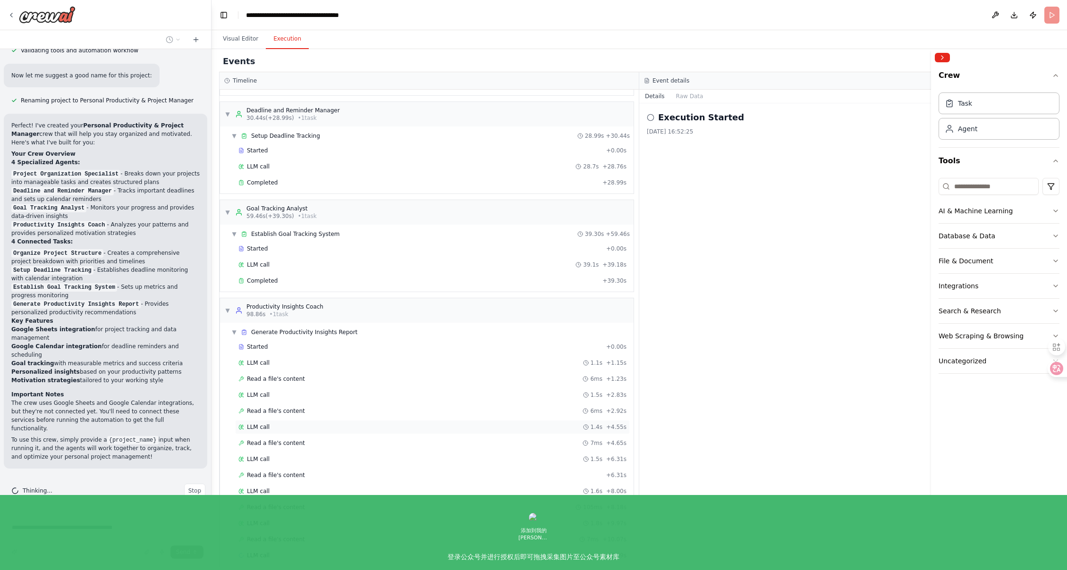
click at [306, 424] on div "LLM call 1.4s + 4.55s" at bounding box center [432, 428] width 388 height 8
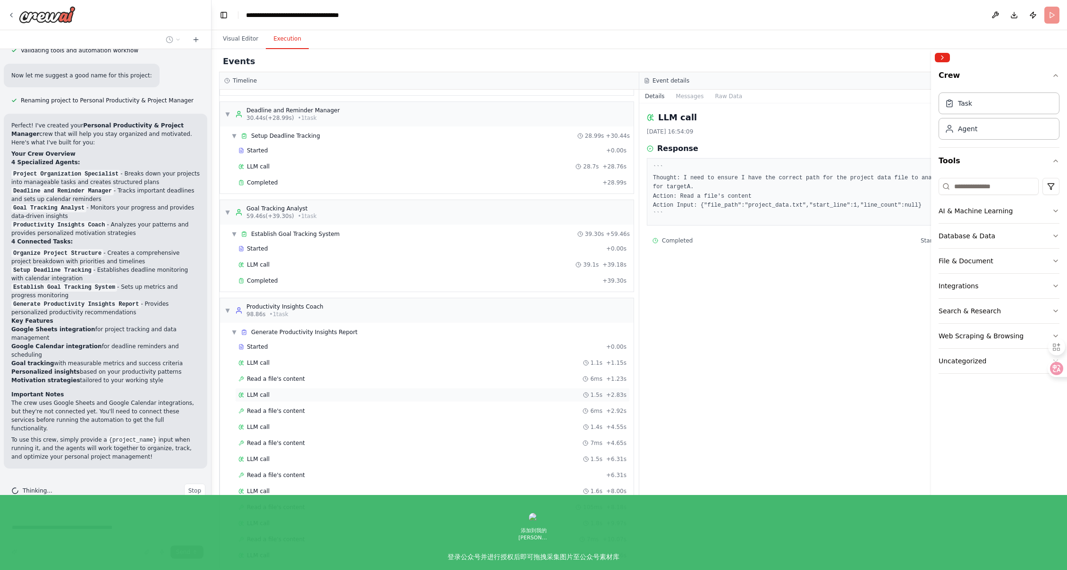
click at [282, 392] on div "LLM call 1.5s + 2.83s" at bounding box center [432, 396] width 388 height 8
click at [304, 375] on div "Read a file's content 6ms + 1.23s" at bounding box center [432, 379] width 388 height 8
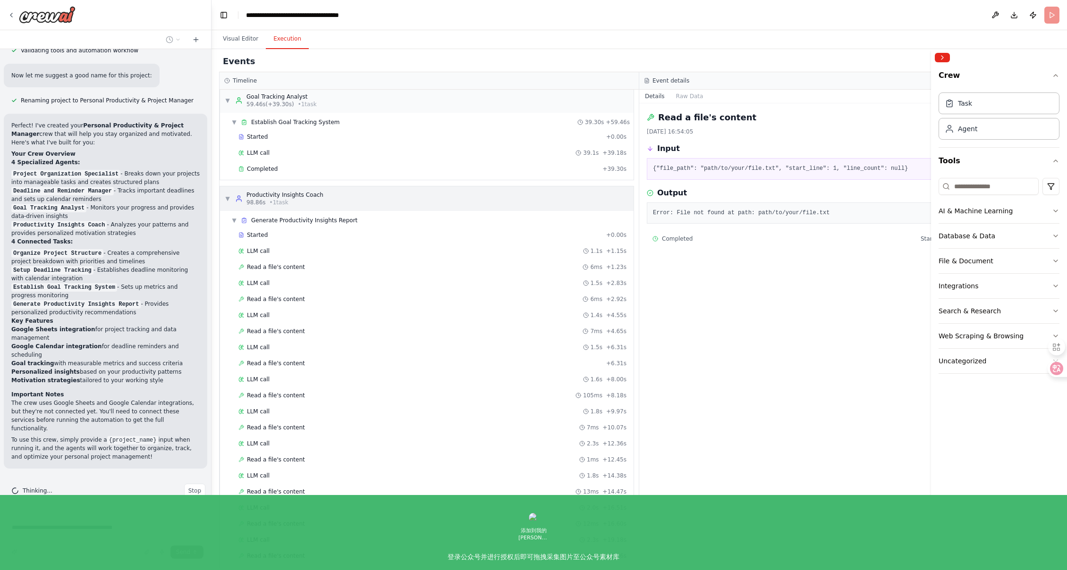
scroll to position [217, 0]
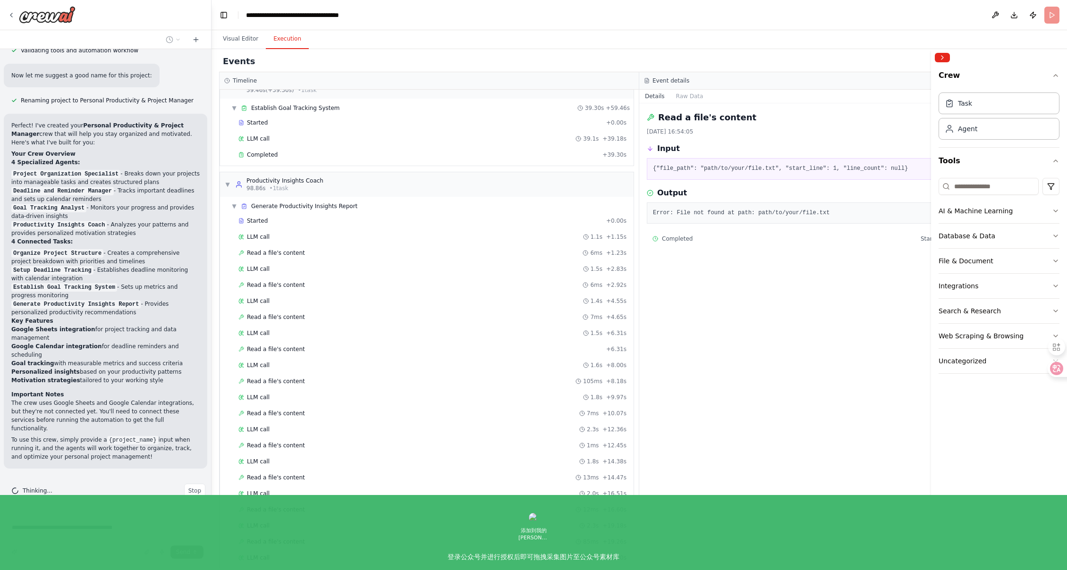
click at [927, 478] on div "Read a file's content 2025/10/14 16:54:05 Input {"file_path": "path/to/your/fil…" at bounding box center [849, 335] width 420 height 465
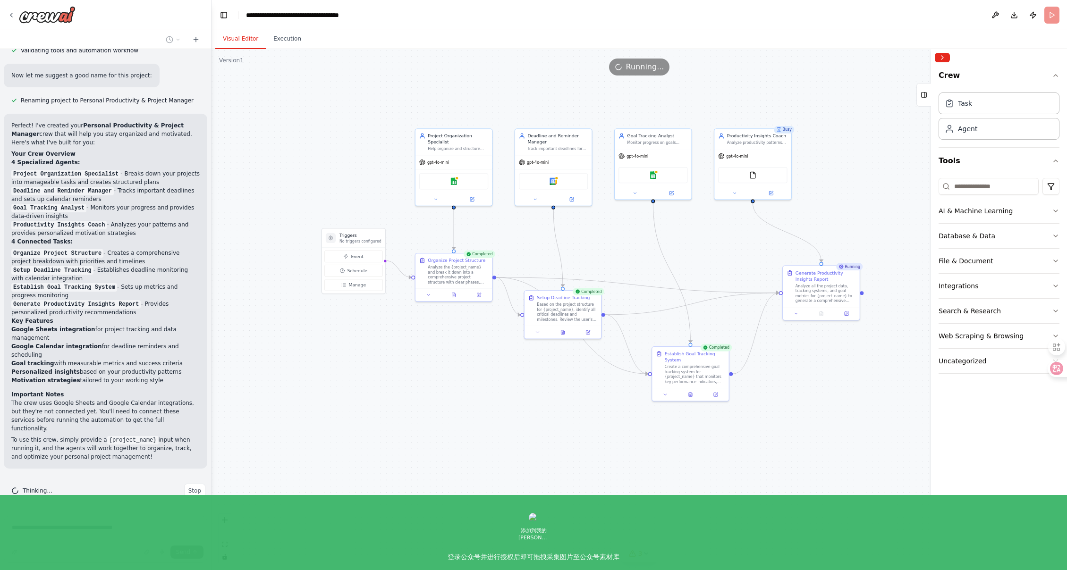
click at [231, 34] on button "Visual Editor" at bounding box center [240, 39] width 51 height 20
click at [559, 182] on div "Google calendar" at bounding box center [553, 180] width 69 height 16
click at [556, 182] on img at bounding box center [554, 181] width 8 height 8
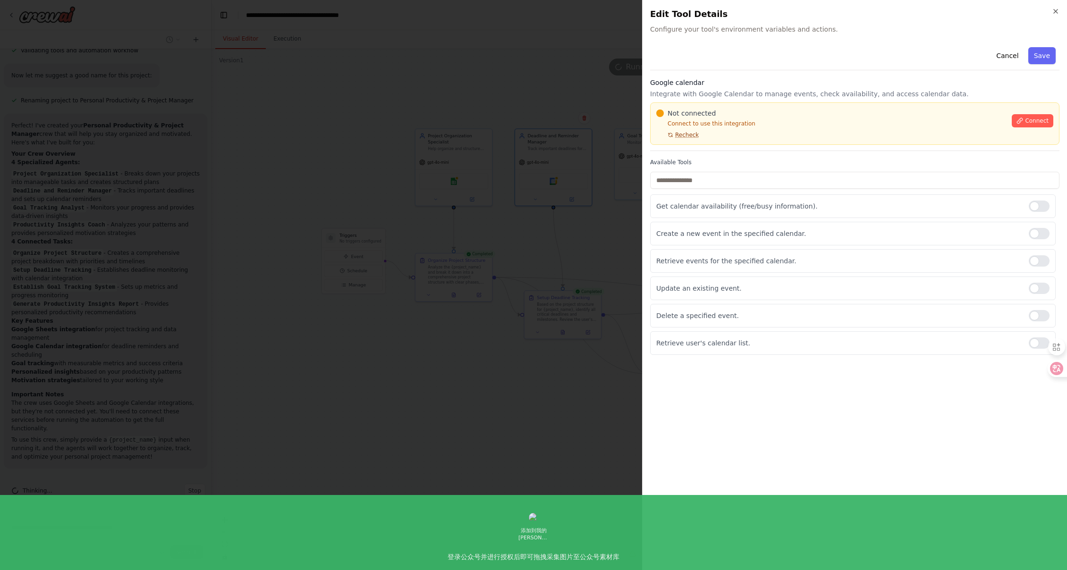
click at [690, 133] on span "Recheck" at bounding box center [687, 135] width 24 height 8
drag, startPoint x: 712, startPoint y: 121, endPoint x: 773, endPoint y: 122, distance: 60.9
click at [773, 122] on p "Connect to use this integration" at bounding box center [831, 124] width 350 height 8
click at [1044, 120] on span "Connect" at bounding box center [1037, 121] width 24 height 8
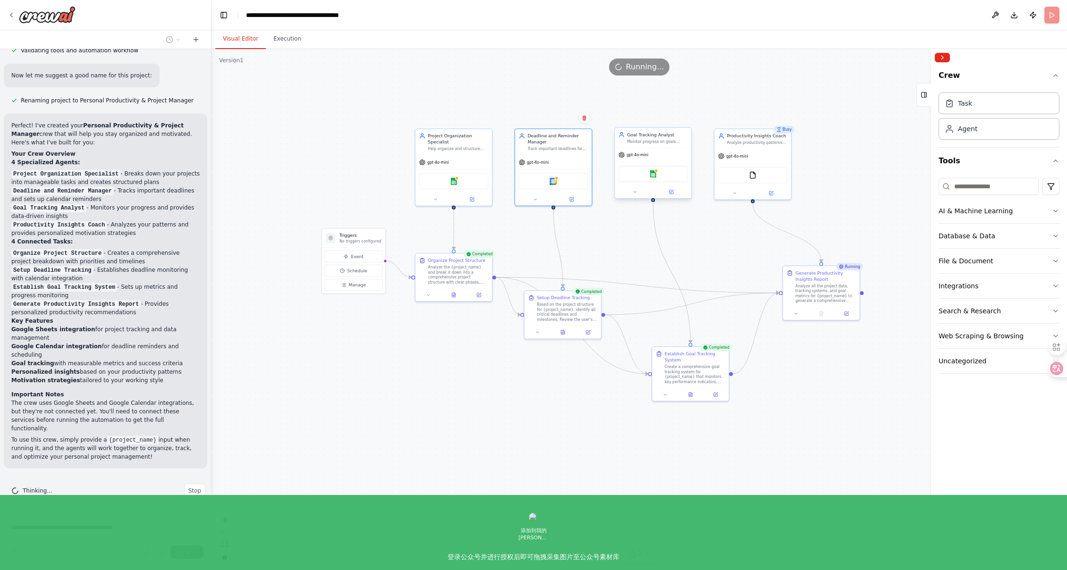
click at [665, 180] on div "Google sheets" at bounding box center [653, 174] width 69 height 16
click at [655, 176] on img at bounding box center [653, 174] width 8 height 8
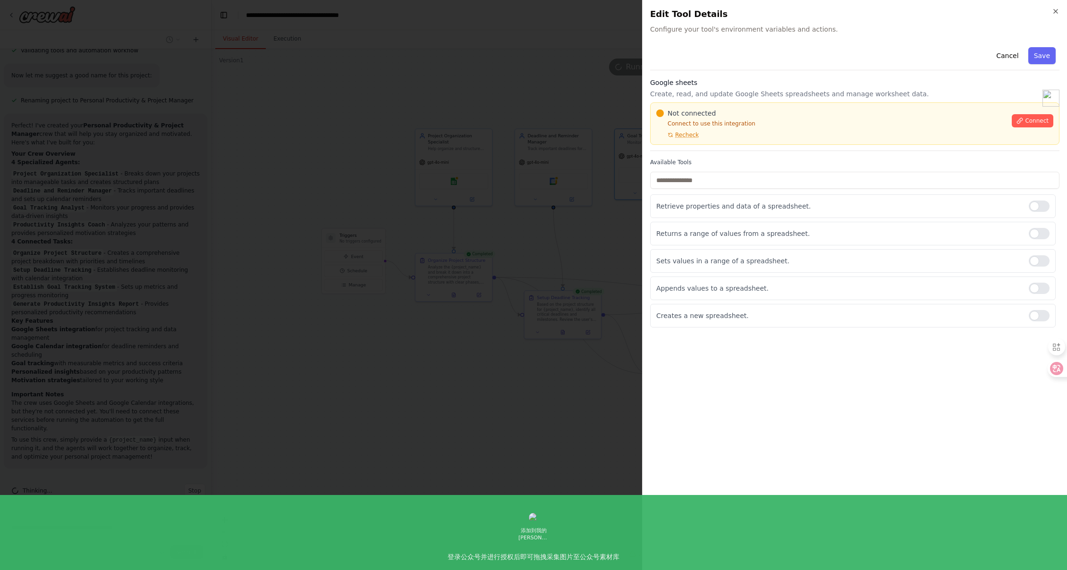
click at [1042, 113] on div "Connect" at bounding box center [1033, 118] width 42 height 19
click at [1028, 122] on span "Connect" at bounding box center [1037, 121] width 24 height 8
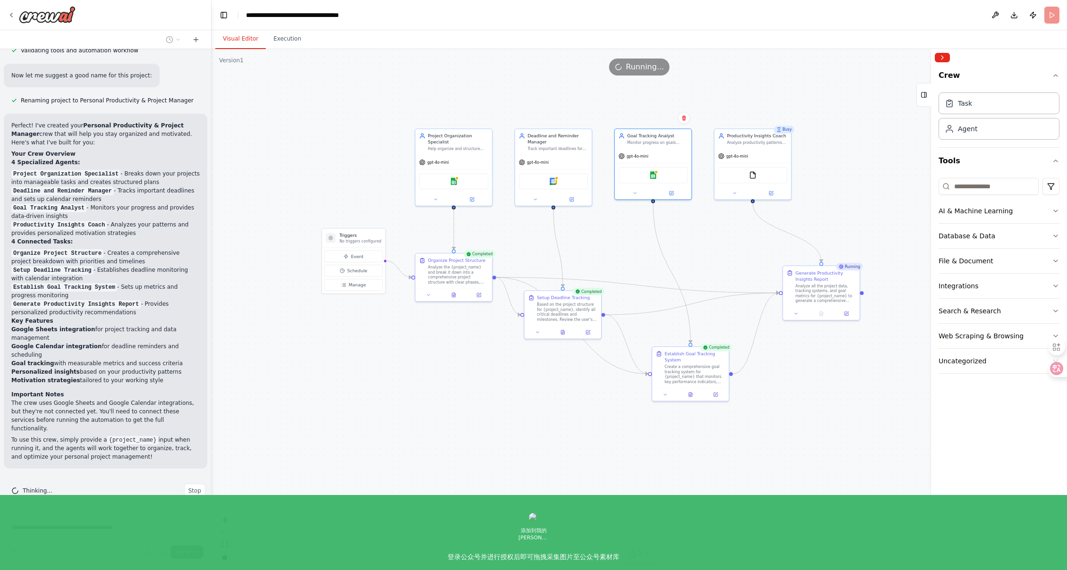
click at [612, 258] on div ".deletable-edge-delete-btn { width: 20px; height: 20px; border: 0px solid #ffff…" at bounding box center [640, 309] width 856 height 521
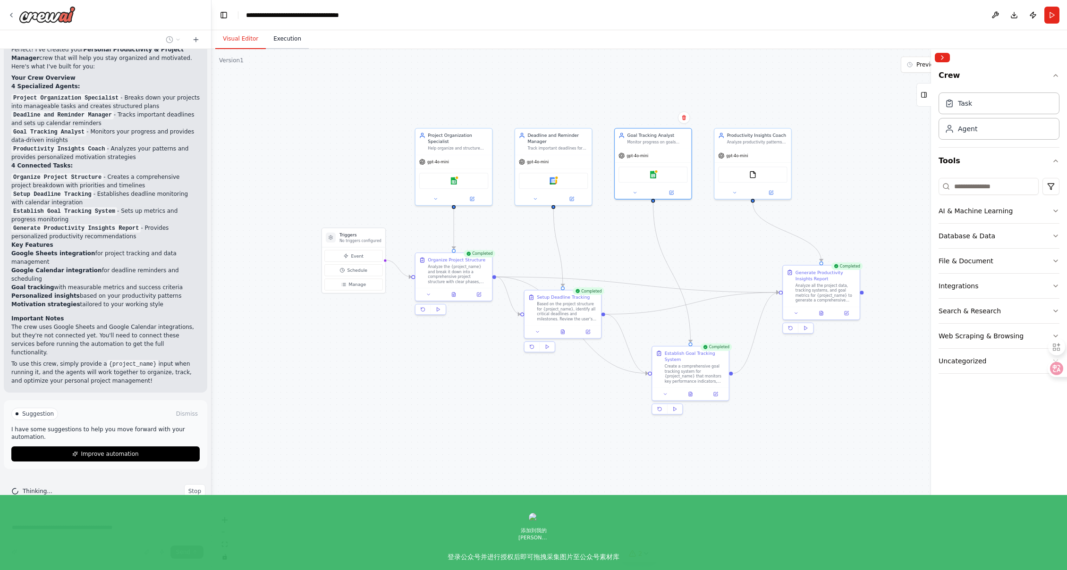
click at [281, 41] on button "Execution" at bounding box center [287, 39] width 43 height 20
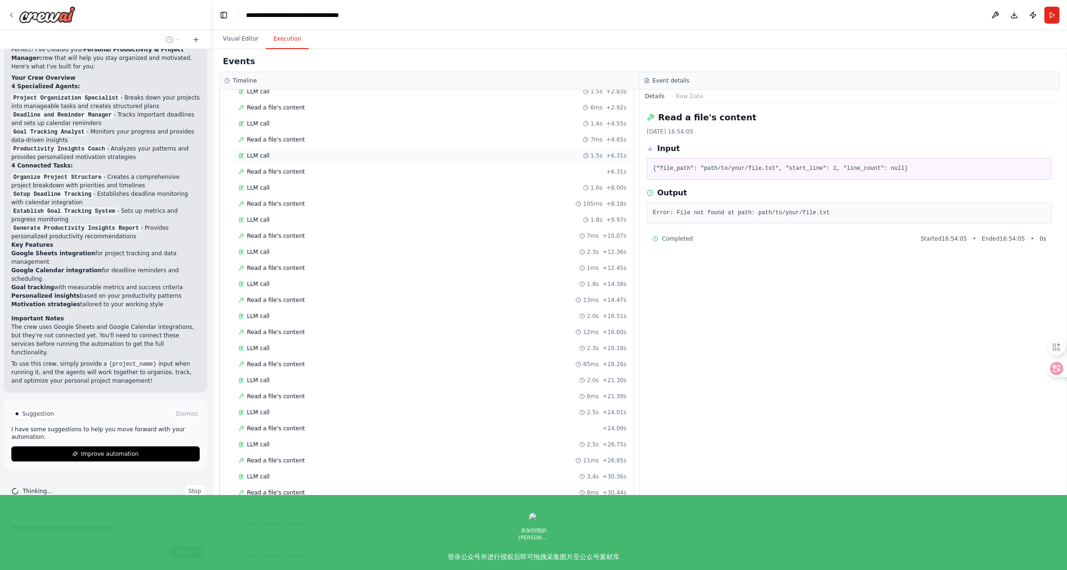
scroll to position [705, 0]
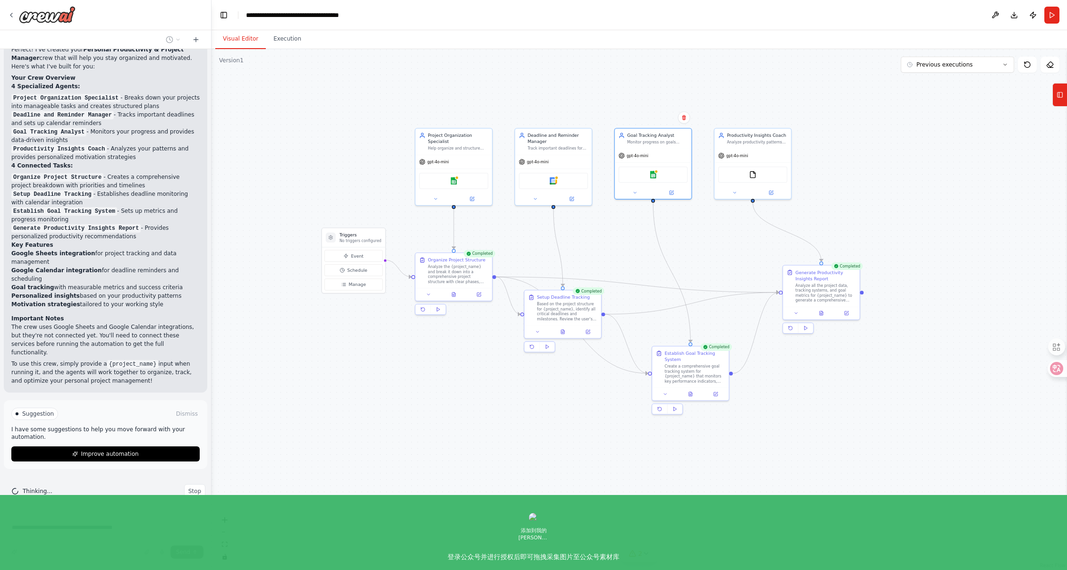
click at [240, 37] on button "Visual Editor" at bounding box center [240, 39] width 51 height 20
click at [1032, 15] on button "Publish" at bounding box center [1033, 15] width 15 height 17
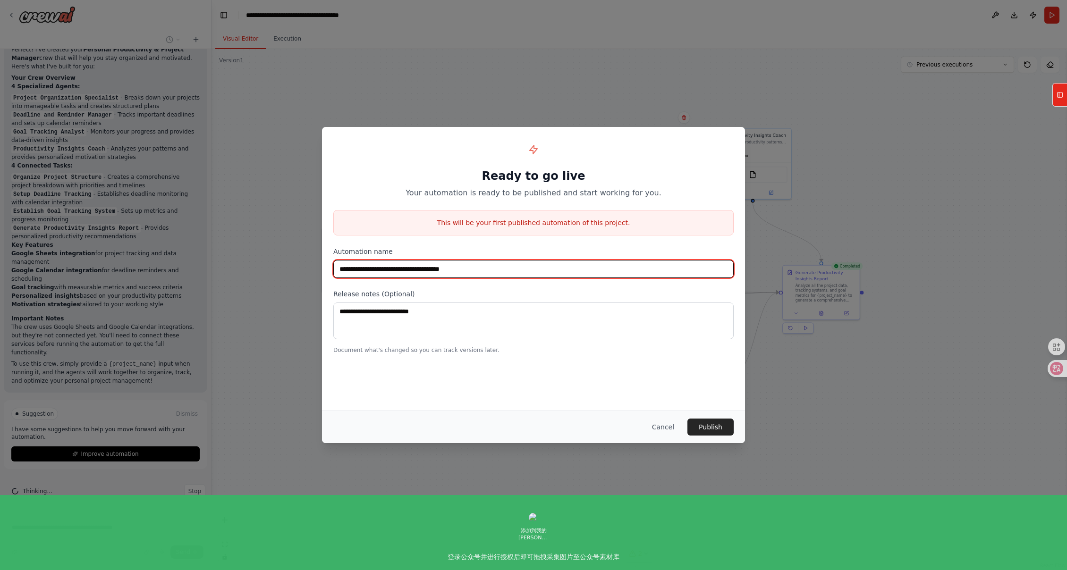
drag, startPoint x: 541, startPoint y: 271, endPoint x: 307, endPoint y: 275, distance: 234.3
click at [302, 274] on div "**********" at bounding box center [533, 285] width 1067 height 570
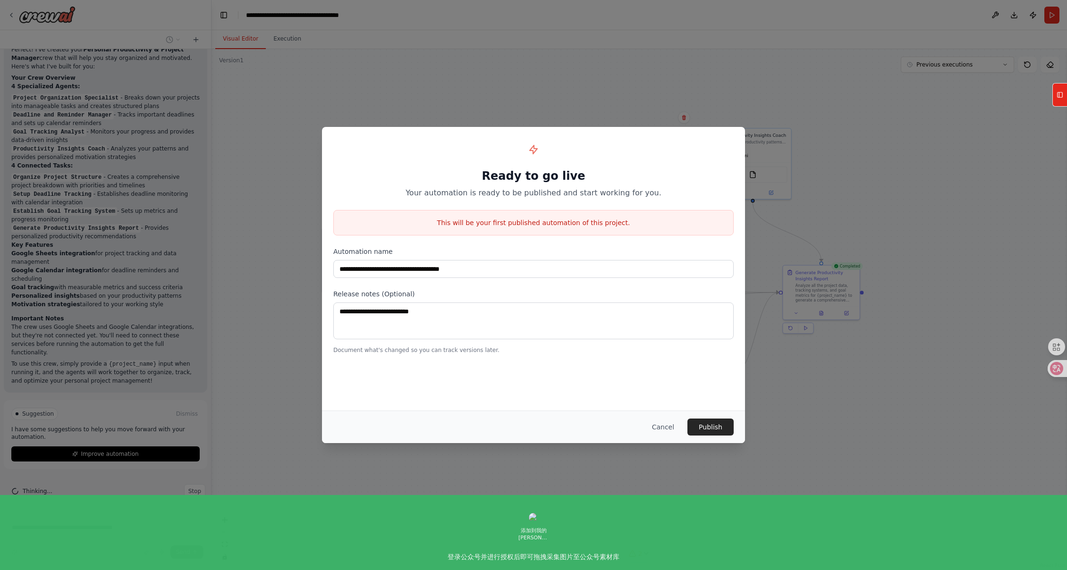
click at [472, 281] on div "**********" at bounding box center [533, 246] width 423 height 238
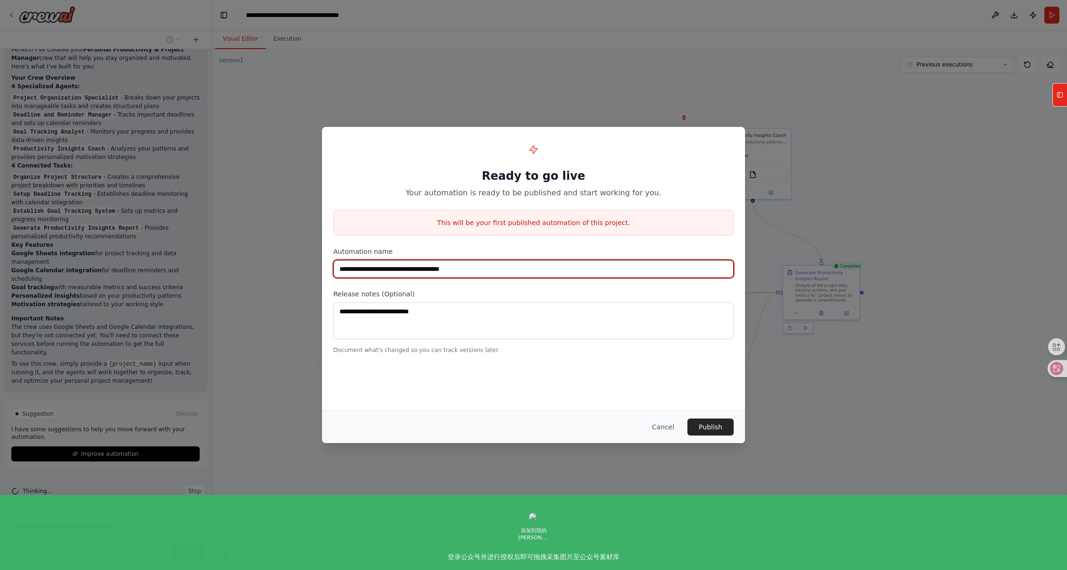
click at [485, 269] on input "**********" at bounding box center [533, 269] width 400 height 18
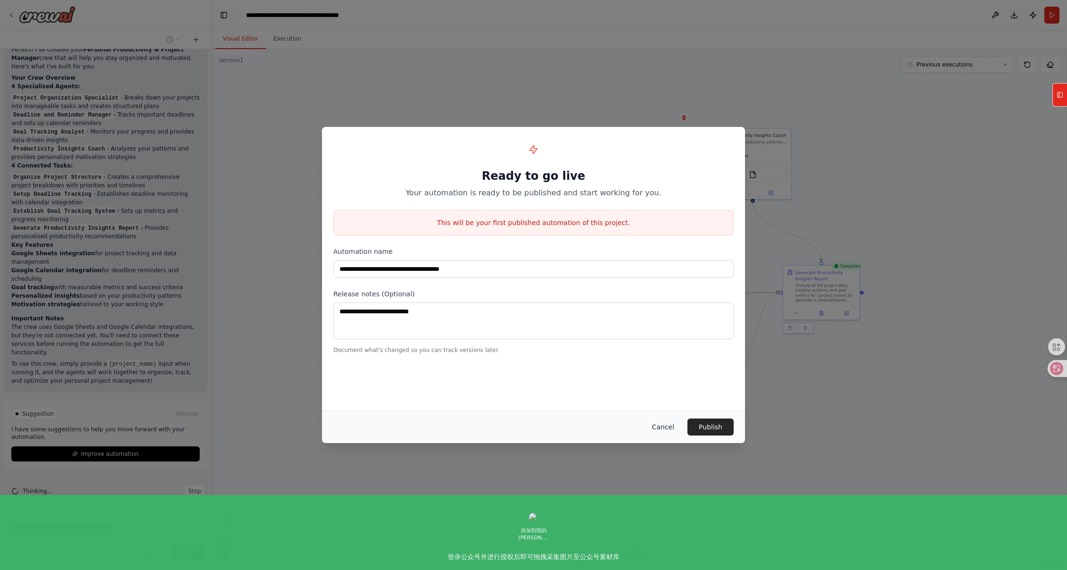
click at [662, 426] on button "Cancel" at bounding box center [663, 427] width 37 height 17
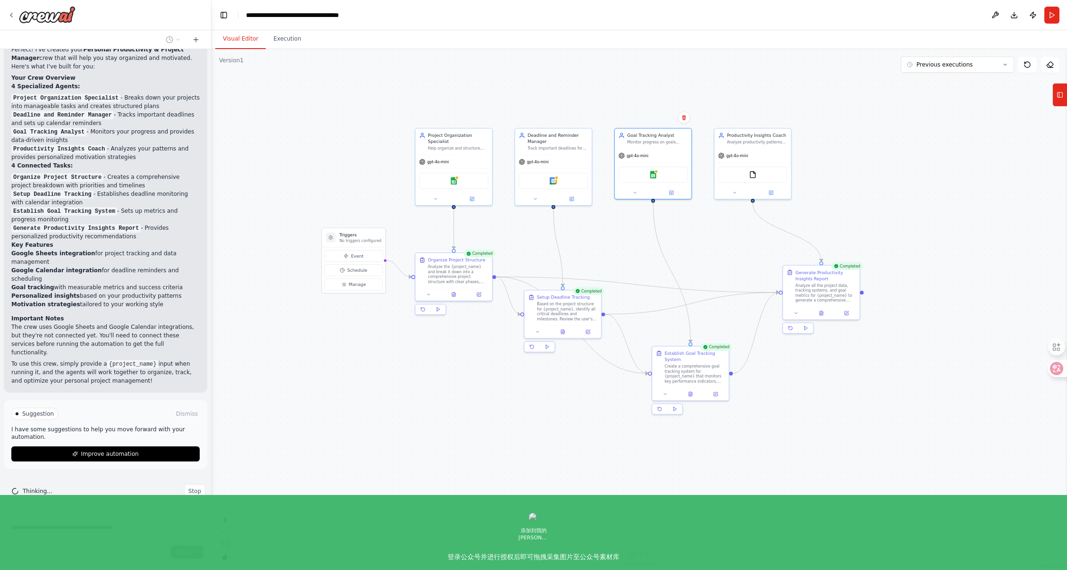
click at [569, 446] on div ".deletable-edge-delete-btn { width: 20px; height: 20px; border: 0px solid #ffff…" at bounding box center [640, 309] width 856 height 521
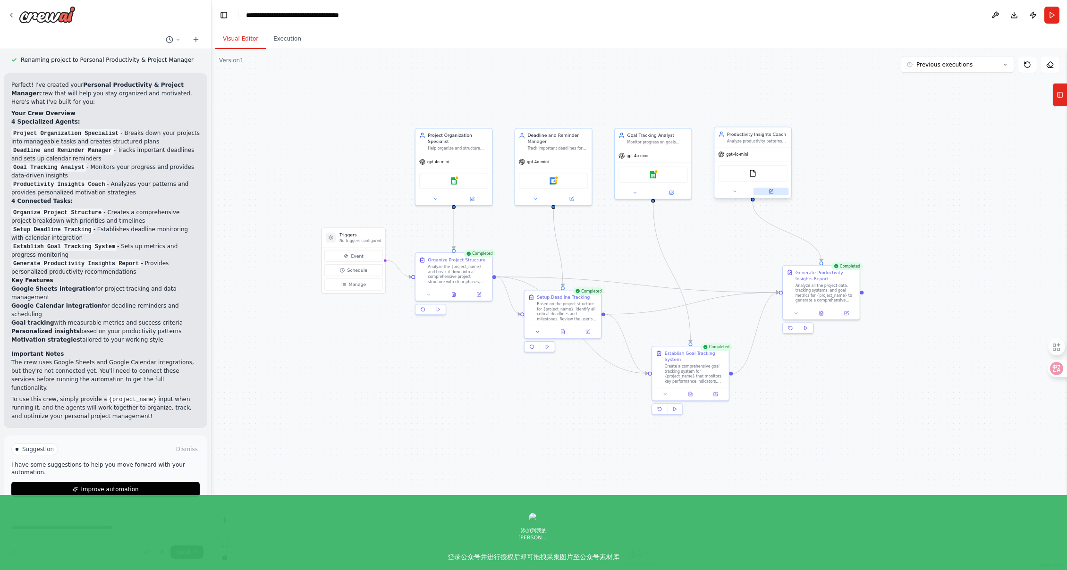
scroll to position [607, 0]
drag, startPoint x: 1013, startPoint y: 200, endPoint x: 1006, endPoint y: 203, distance: 7.6
click at [1013, 200] on div ".deletable-edge-delete-btn { width: 20px; height: 20px; border: 0px solid #ffff…" at bounding box center [640, 309] width 856 height 521
